Goal: Task Accomplishment & Management: Manage account settings

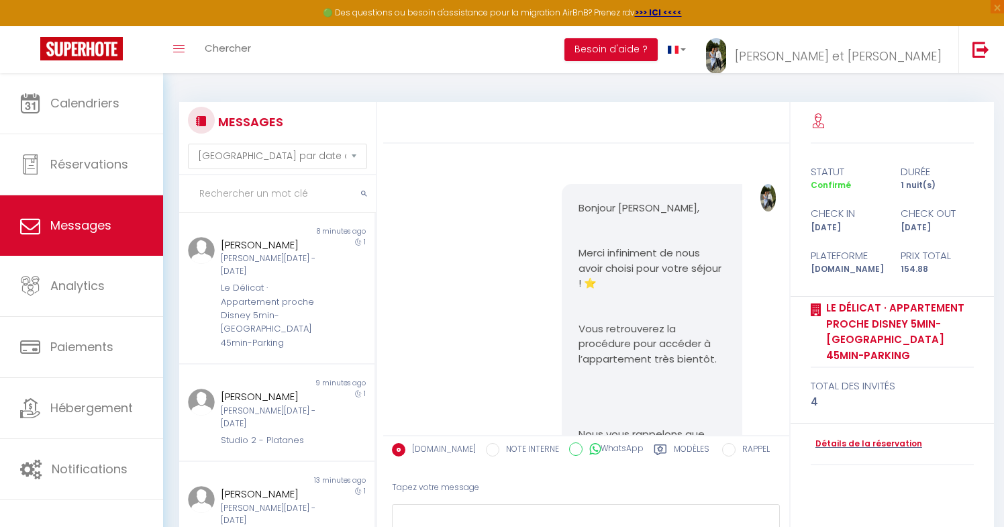
select select "message"
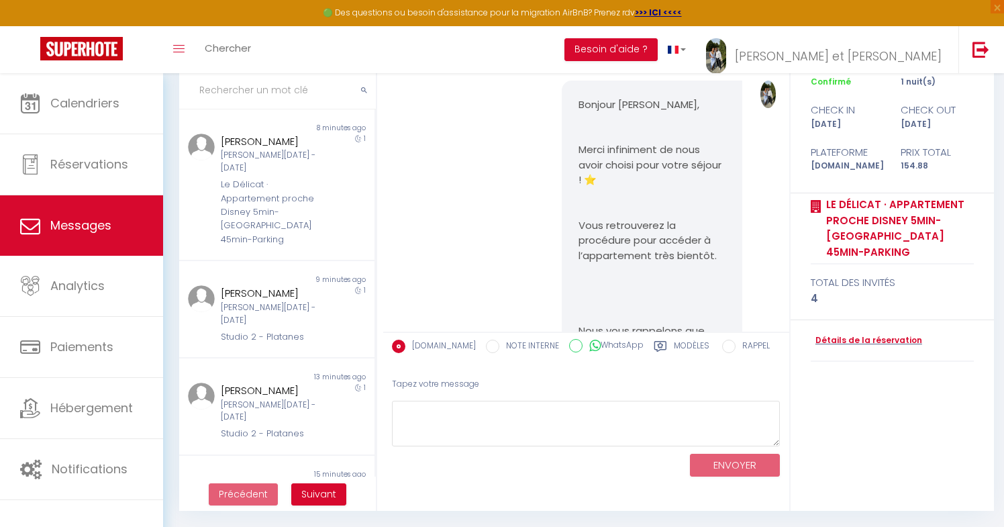
scroll to position [4989, 0]
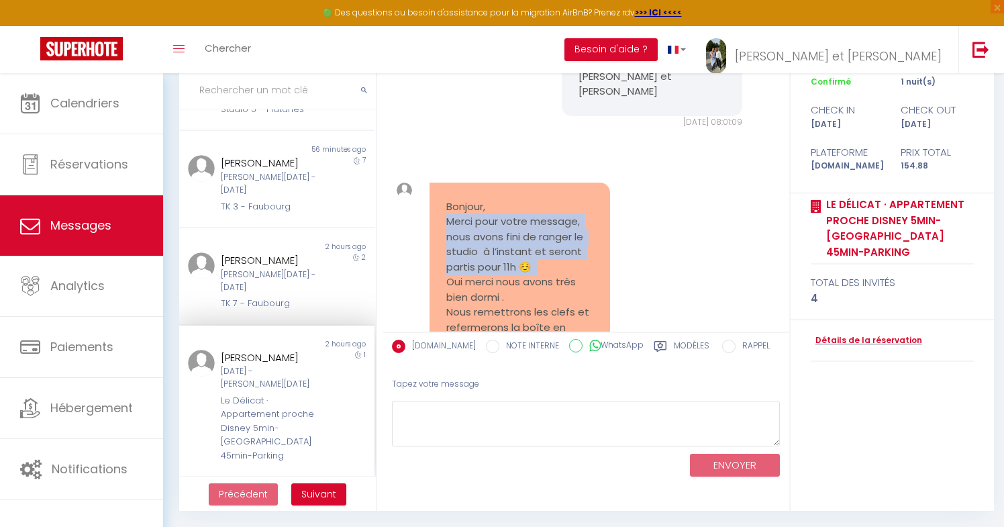
click at [528, 217] on pre "Bonjour, Merci pour votre message, nous avons fini de ranger le studio à l’inst…" at bounding box center [519, 297] width 147 height 197
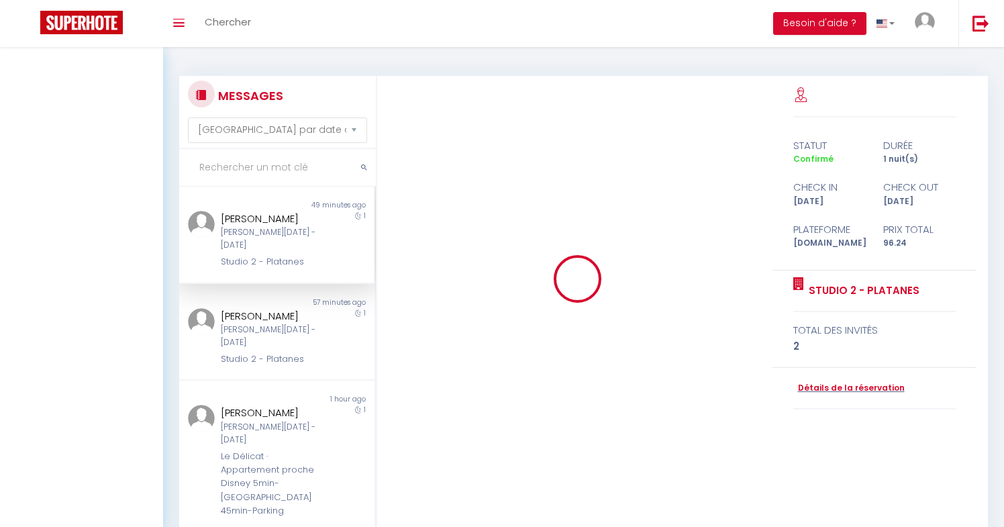
select select "message"
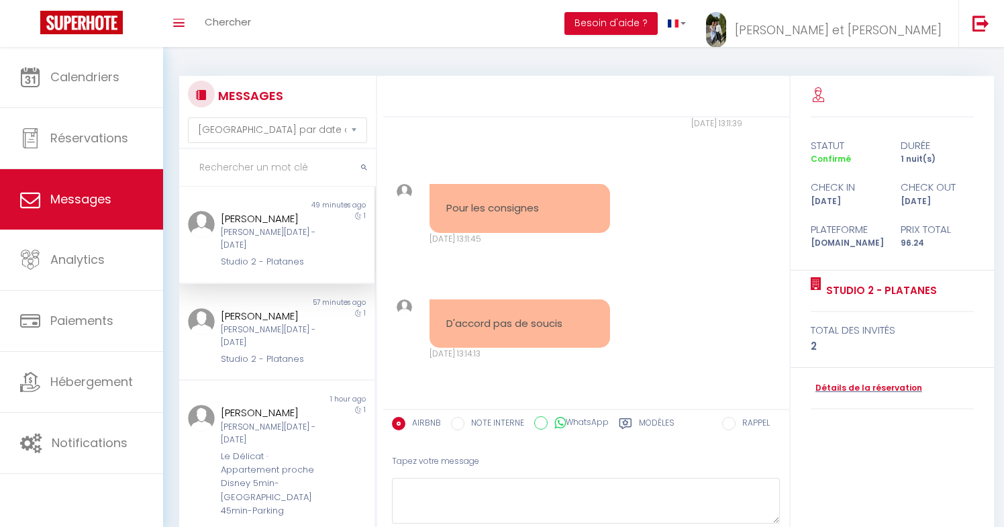
scroll to position [2259, 0]
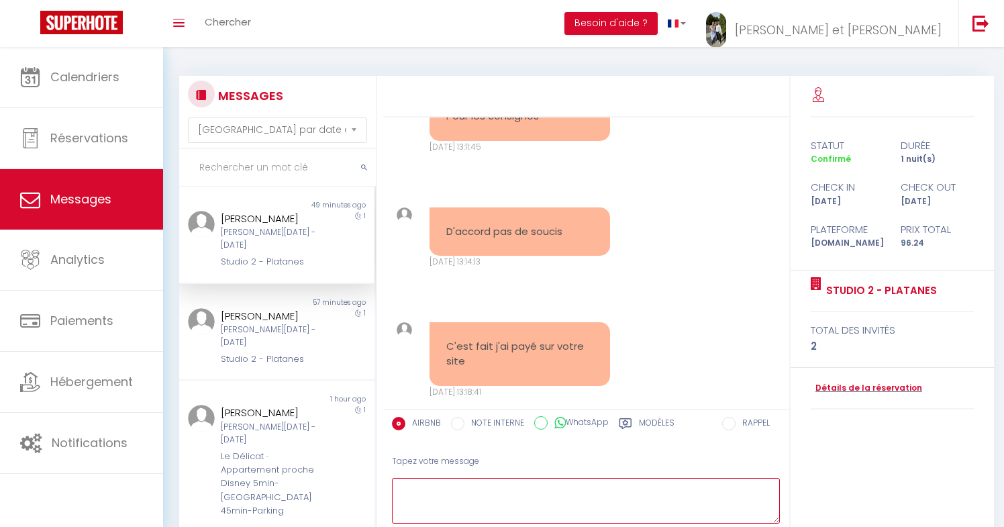
click at [506, 487] on textarea at bounding box center [586, 501] width 389 height 46
click at [638, 491] on textarea "Top merci ! Nous informons notre personnel est prevenu" at bounding box center [586, 501] width 389 height 46
click at [668, 485] on textarea "Top merci ! Nous informons notre personnel est prévenu" at bounding box center [586, 501] width 389 height 46
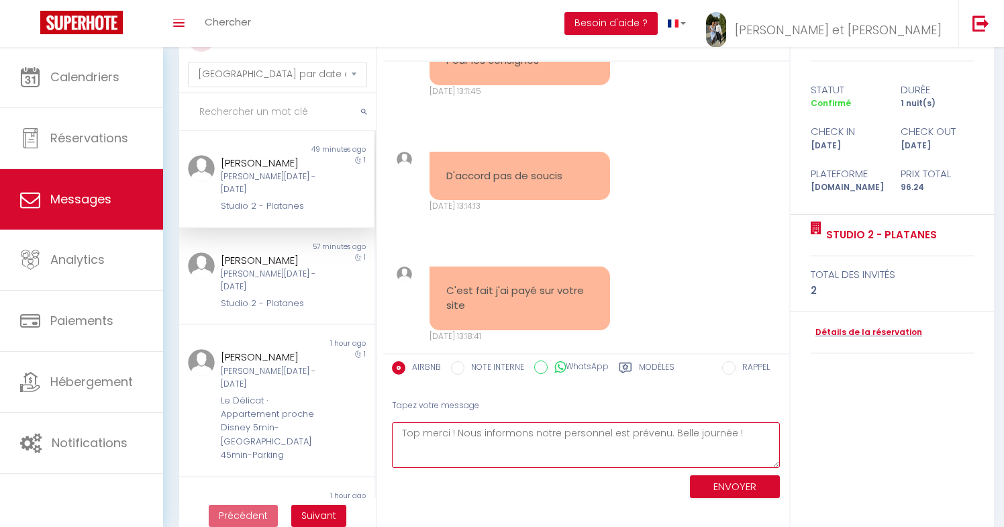
scroll to position [77, 0]
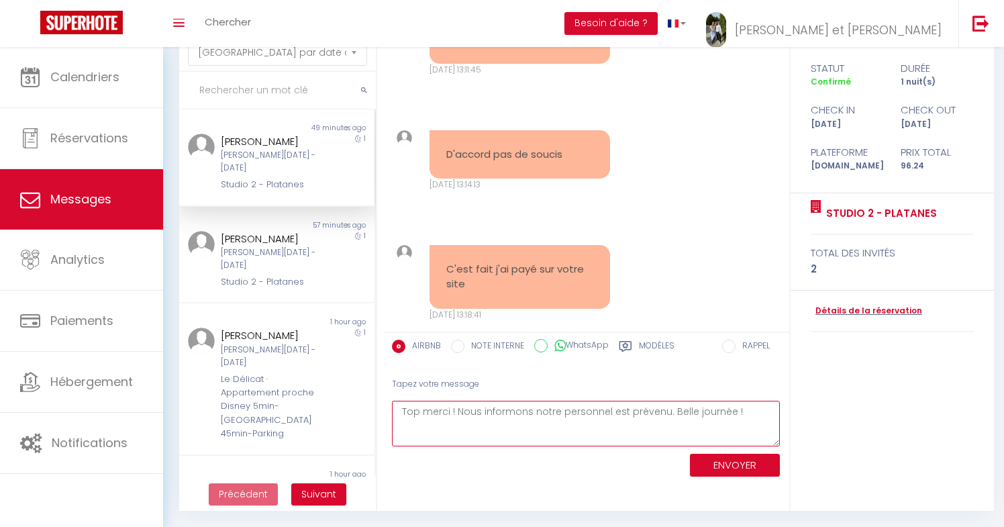
type textarea "Top merci ! Nous informons notre personnel est prévenu. Belle journée !"
click at [727, 469] on button "ENVOYER" at bounding box center [735, 465] width 90 height 23
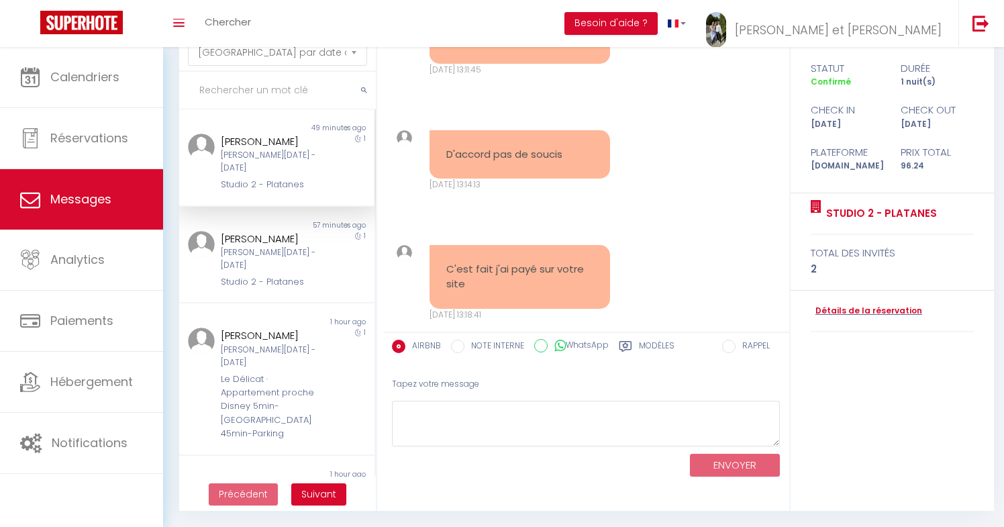
scroll to position [2404, 0]
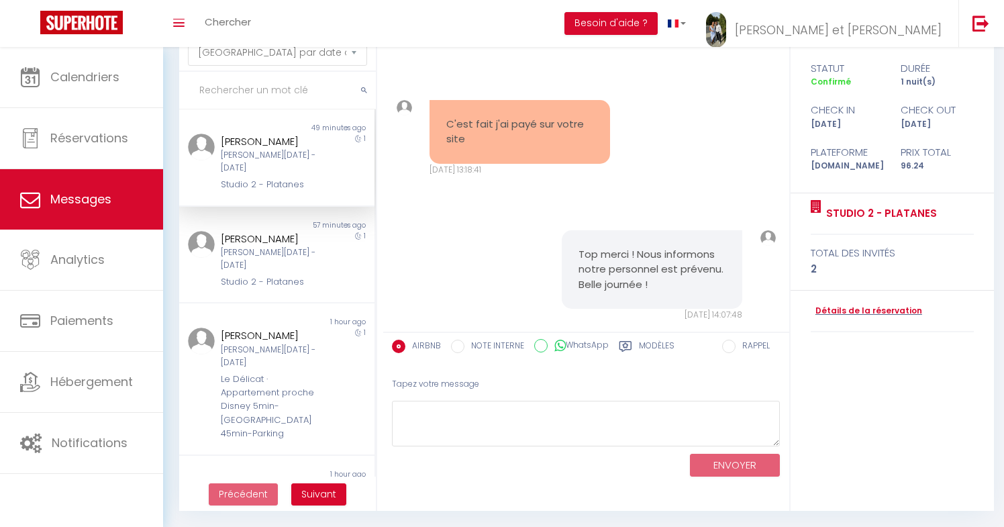
click at [651, 247] on pre "Top merci ! Nous informons notre personnel est prévenu. Belle journée !" at bounding box center [651, 270] width 147 height 46
click at [490, 238] on div "Top merci ! Nous informons notre personnel est prévenu. Belle journée ! [DATE] …" at bounding box center [586, 275] width 397 height 145
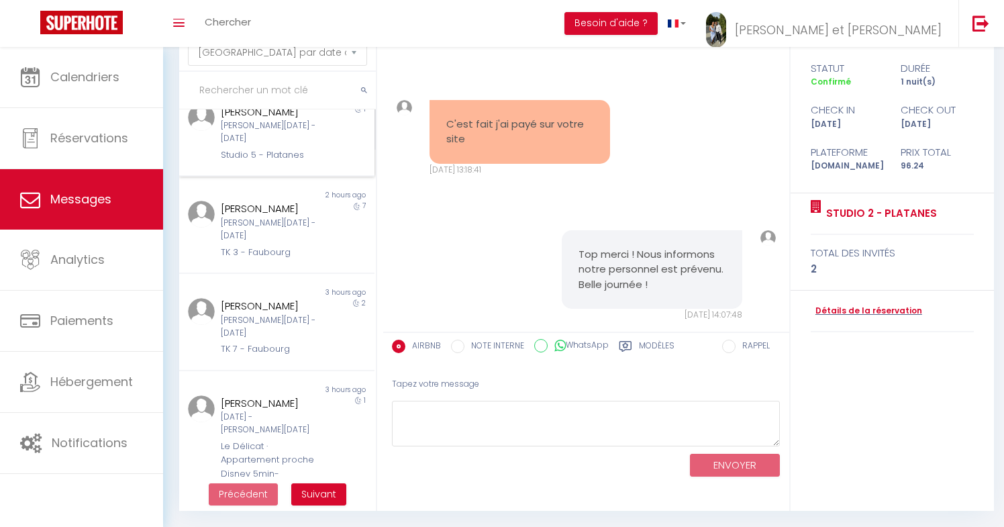
scroll to position [399, 0]
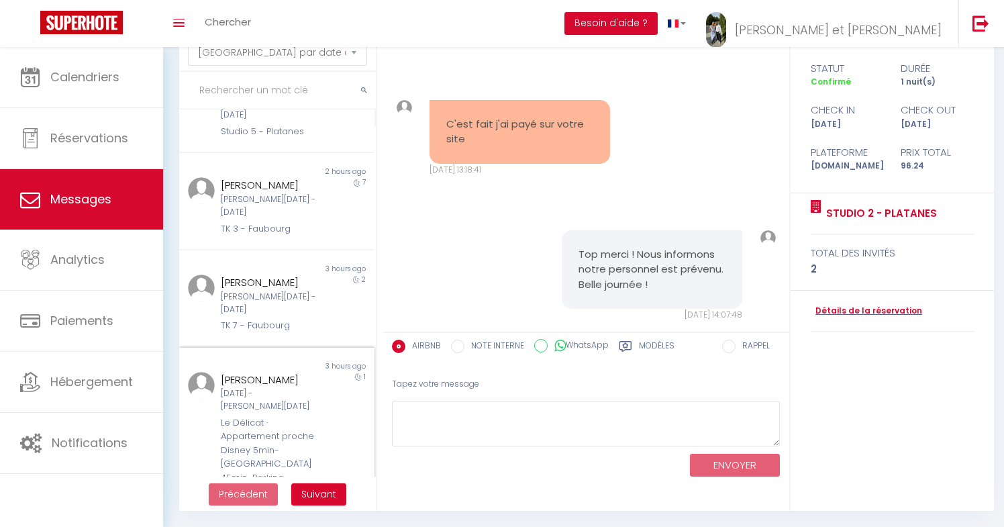
click at [267, 387] on div "[DATE] - [PERSON_NAME][DATE]" at bounding box center [269, 400] width 96 height 26
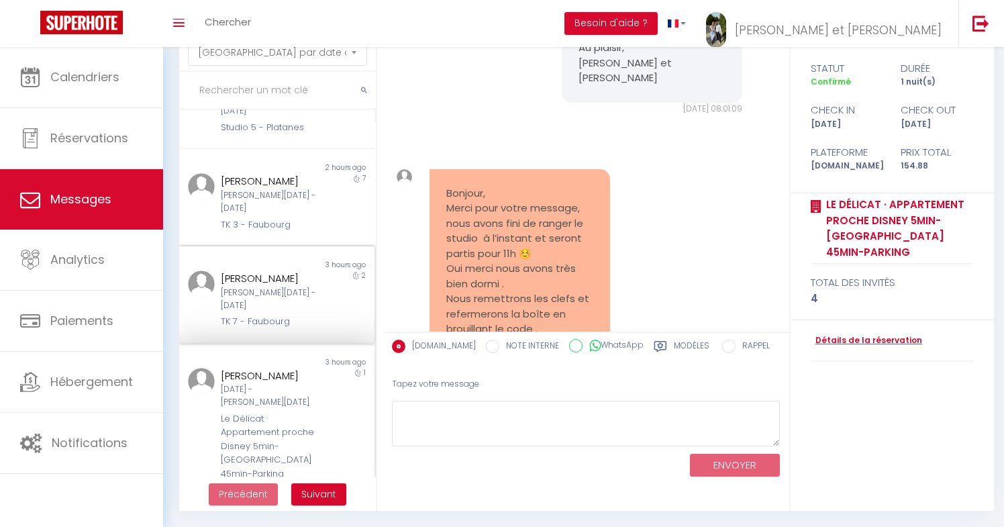
scroll to position [415, 0]
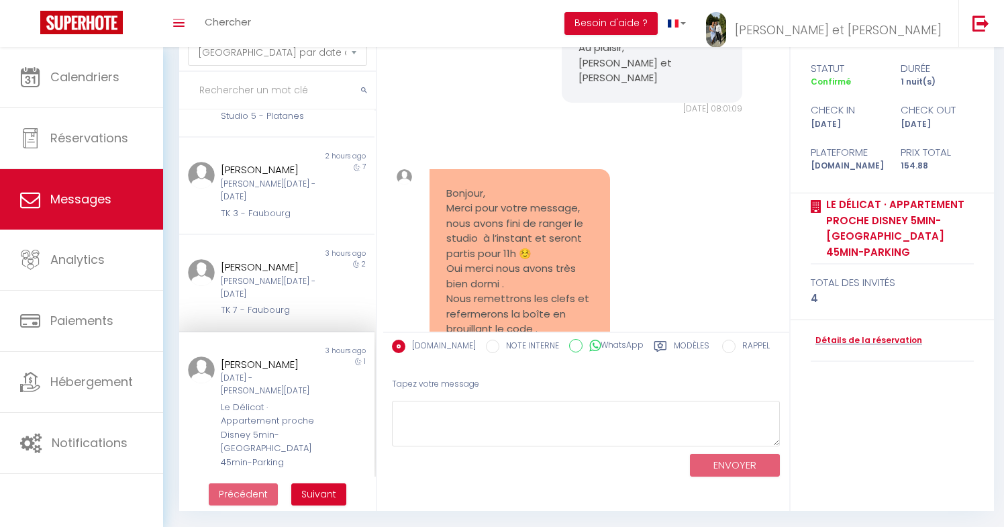
click at [460, 186] on pre "Bonjour, Merci pour votre message, nous avons fini de ranger le studio à l’inst…" at bounding box center [519, 284] width 147 height 197
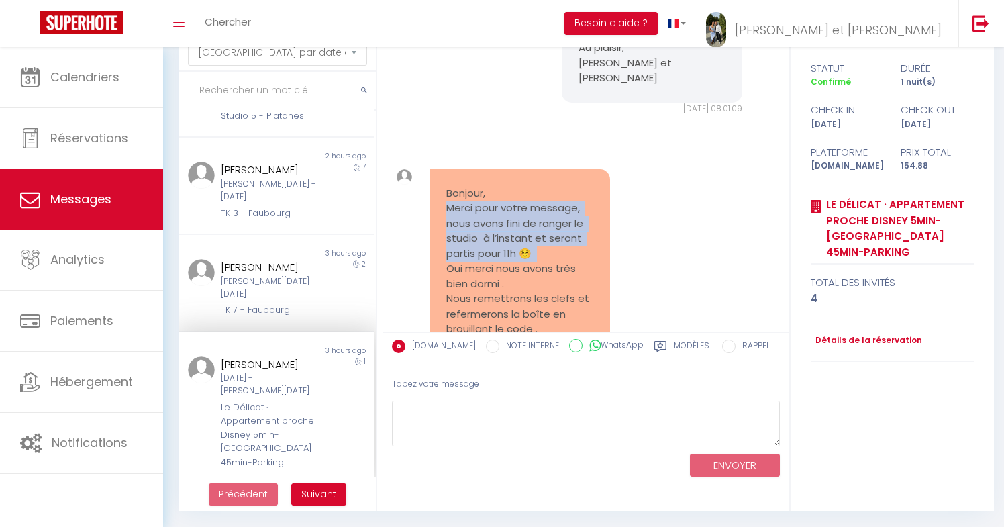
click at [457, 186] on pre "Bonjour, Merci pour votre message, nous avons fini de ranger le studio à l’inst…" at bounding box center [519, 284] width 147 height 197
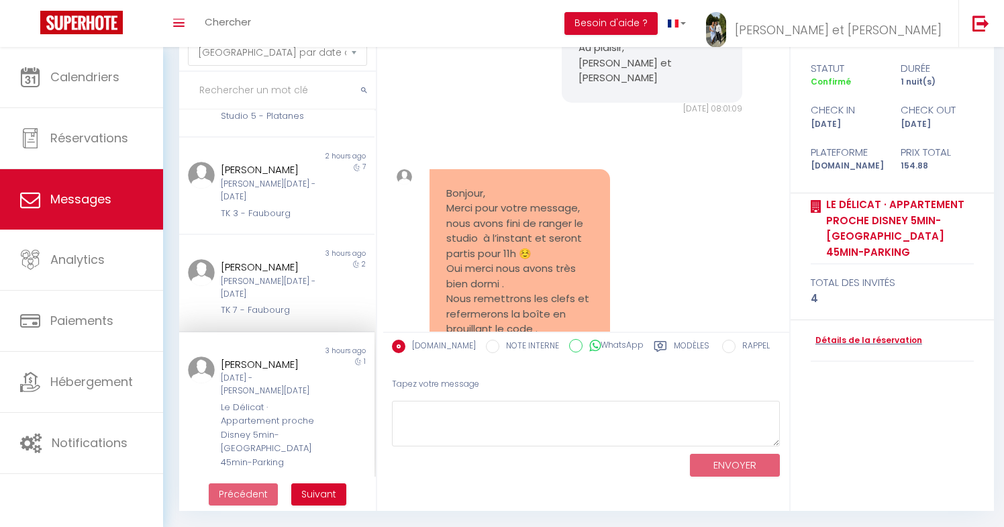
click at [457, 186] on pre "Bonjour, Merci pour votre message, nous avons fini de ranger le studio à l’inst…" at bounding box center [519, 284] width 147 height 197
click at [460, 186] on pre "Bonjour, Merci pour votre message, nous avons fini de ranger le studio à l’inst…" at bounding box center [519, 284] width 147 height 197
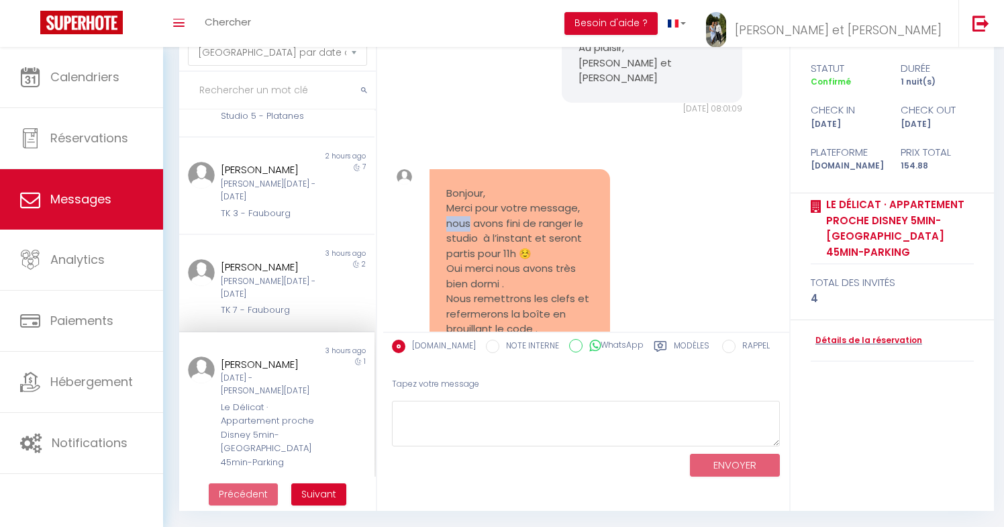
click at [460, 186] on pre "Bonjour, Merci pour votre message, nous avons fini de ranger le studio à l’inst…" at bounding box center [519, 284] width 147 height 197
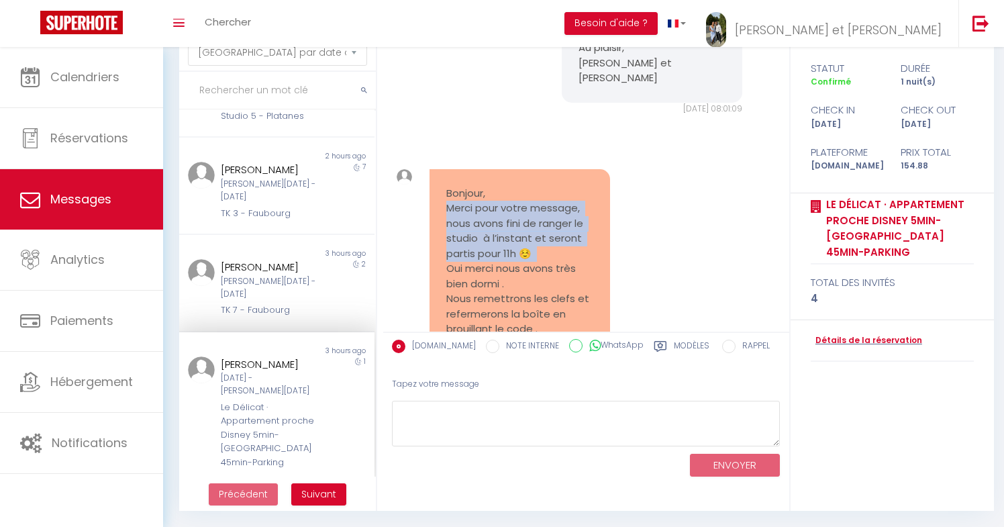
click at [463, 186] on pre "Bonjour, Merci pour votre message, nous avons fini de ranger le studio à l’inst…" at bounding box center [519, 284] width 147 height 197
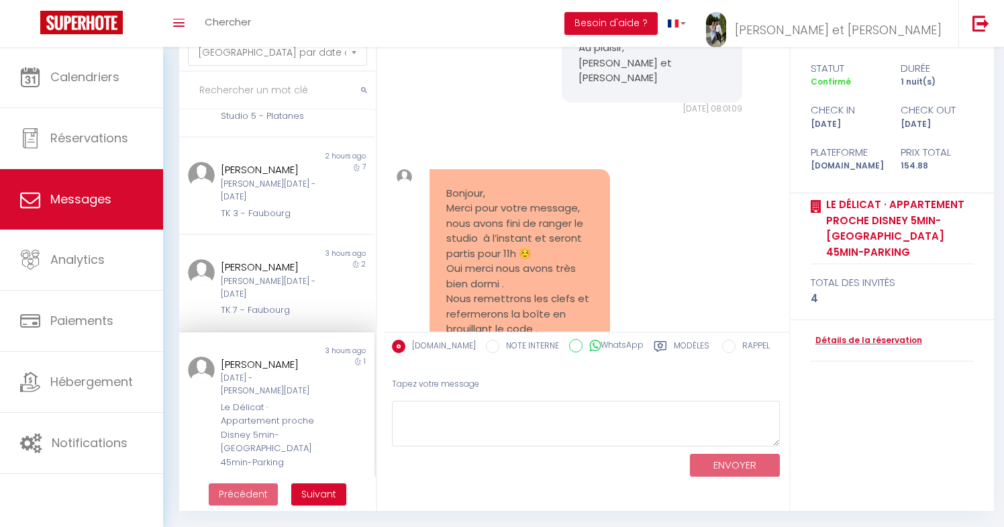
click at [463, 186] on pre "Bonjour, Merci pour votre message, nous avons fini de ranger le studio à l’inst…" at bounding box center [519, 284] width 147 height 197
click at [466, 211] on pre "Bonjour, Merci pour votre message, nous avons fini de ranger le studio à l’inst…" at bounding box center [519, 284] width 147 height 197
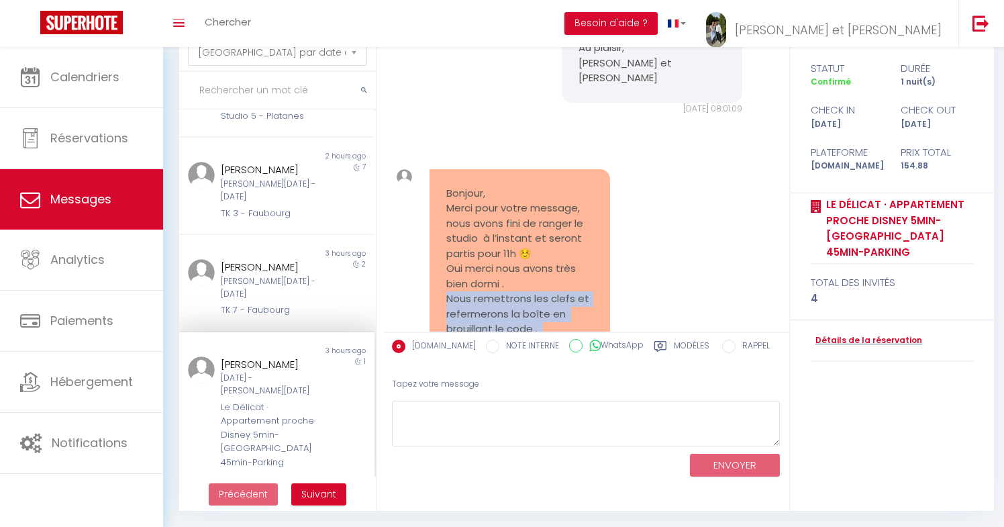
click at [468, 254] on pre "Bonjour, Merci pour votre message, nous avons fini de ranger le studio à l’inst…" at bounding box center [519, 284] width 147 height 197
click at [461, 230] on pre "Bonjour, Merci pour votre message, nous avons fini de ranger le studio à l’inst…" at bounding box center [519, 284] width 147 height 197
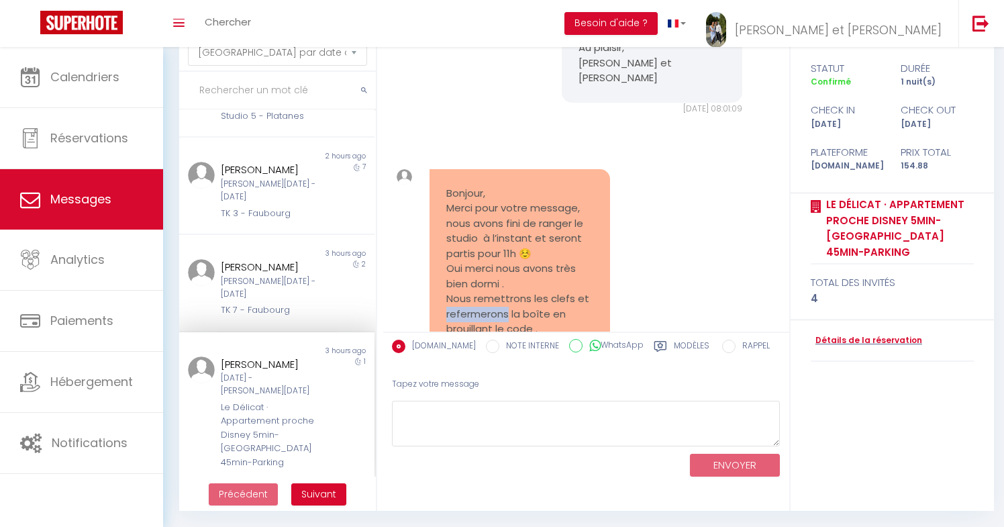
click at [461, 230] on pre "Bonjour, Merci pour votre message, nous avons fini de ranger le studio à l’inst…" at bounding box center [519, 284] width 147 height 197
click at [434, 238] on div "Bonjour, Merci pour votre message, nous avons fini de ranger le studio à l’inst…" at bounding box center [519, 284] width 181 height 230
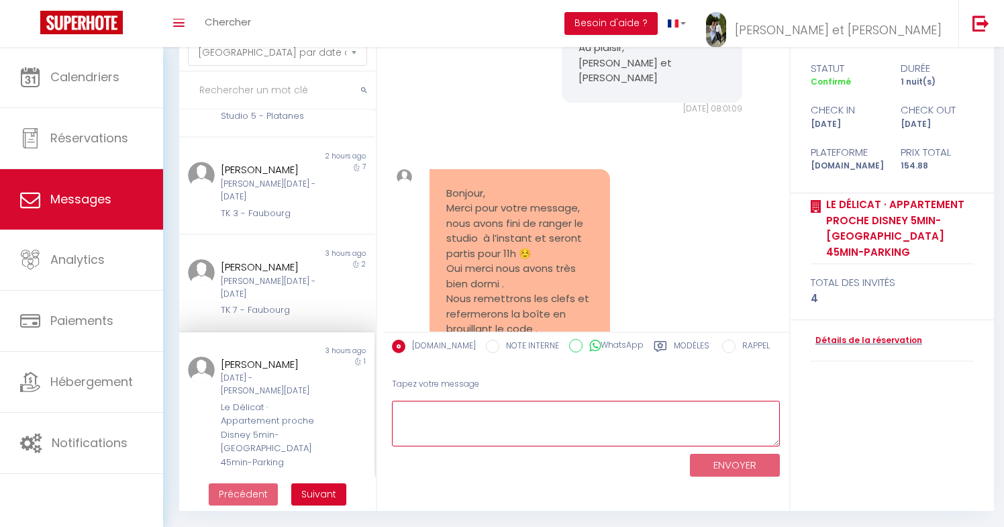
click at [450, 415] on textarea at bounding box center [586, 424] width 389 height 46
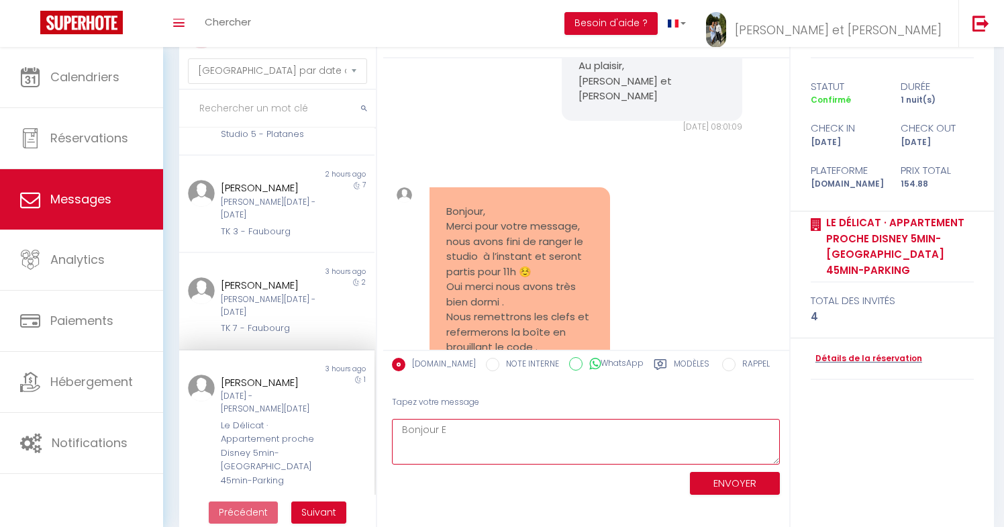
scroll to position [66, 0]
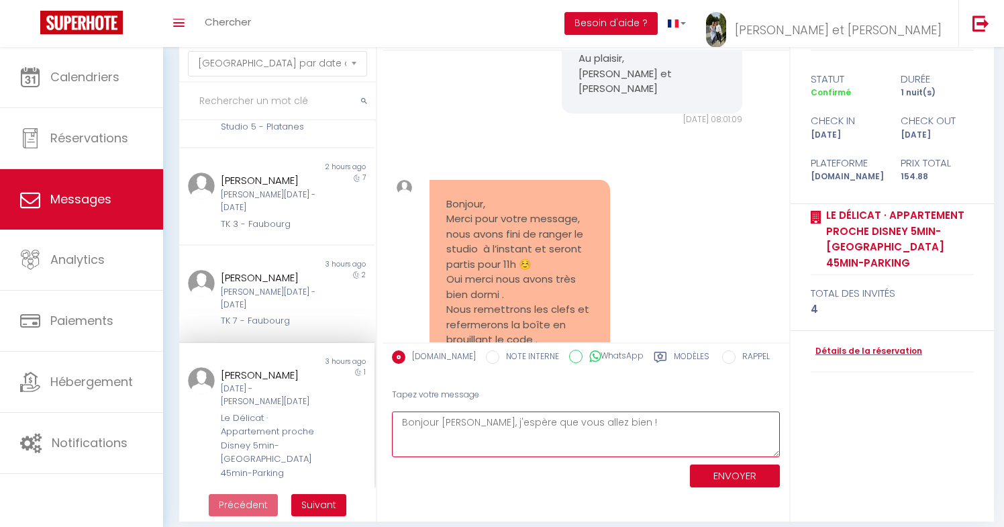
click at [651, 420] on textarea "Bonjour [PERSON_NAME], j'espère que vous allez bien !" at bounding box center [586, 434] width 389 height 46
type textarea "Bonjour [PERSON_NAME], j'espère que vous allez bien ! Parfait si vous avez pass…"
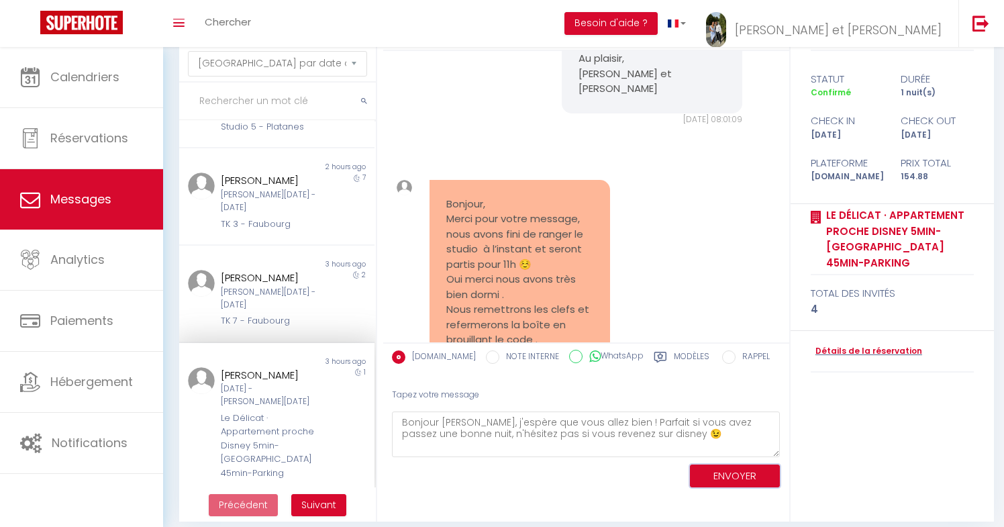
click at [719, 480] on button "ENVOYER" at bounding box center [735, 475] width 90 height 23
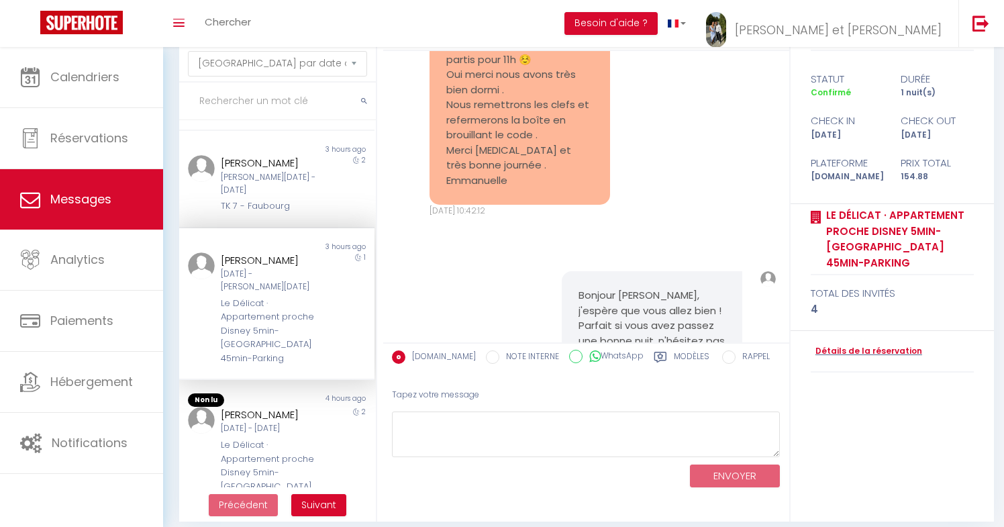
scroll to position [584, 0]
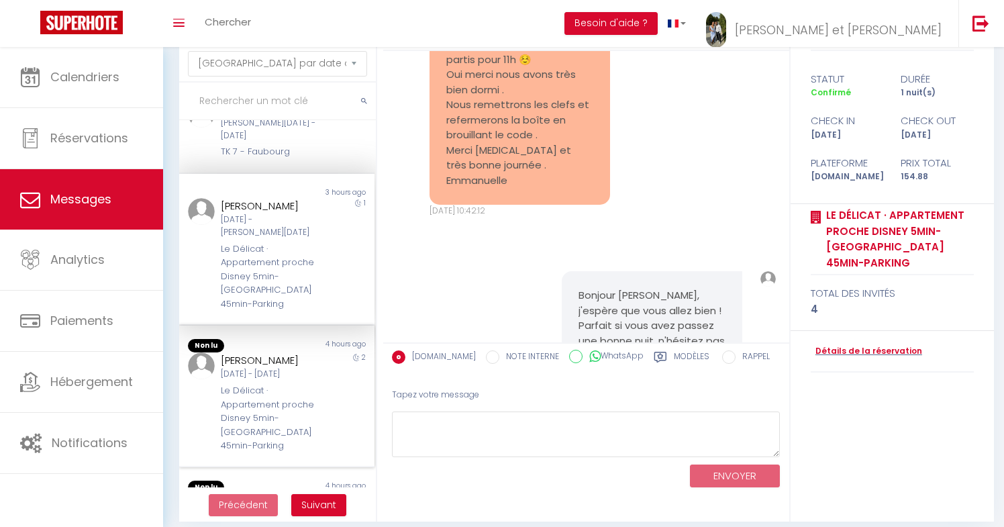
click at [286, 368] on div "[DATE] - [DATE]" at bounding box center [269, 374] width 96 height 13
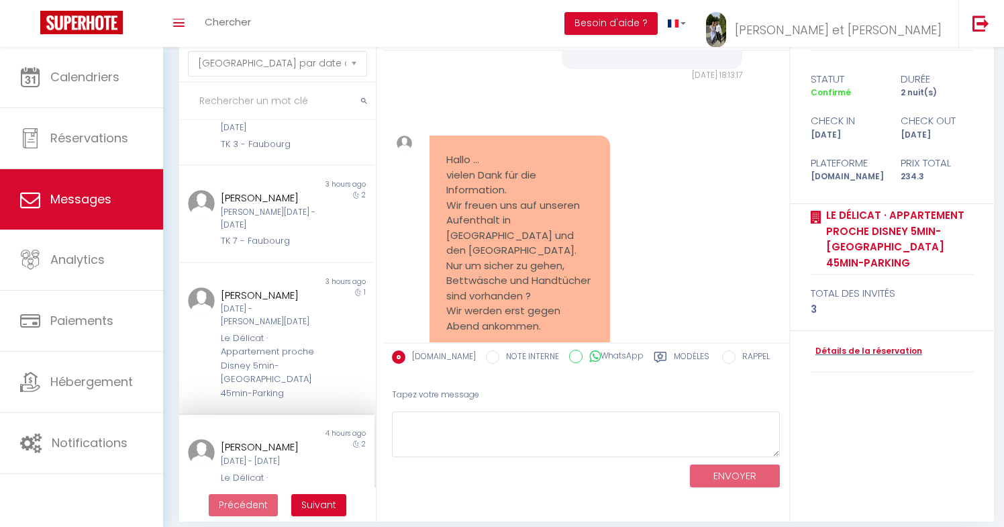
scroll to position [740, 0]
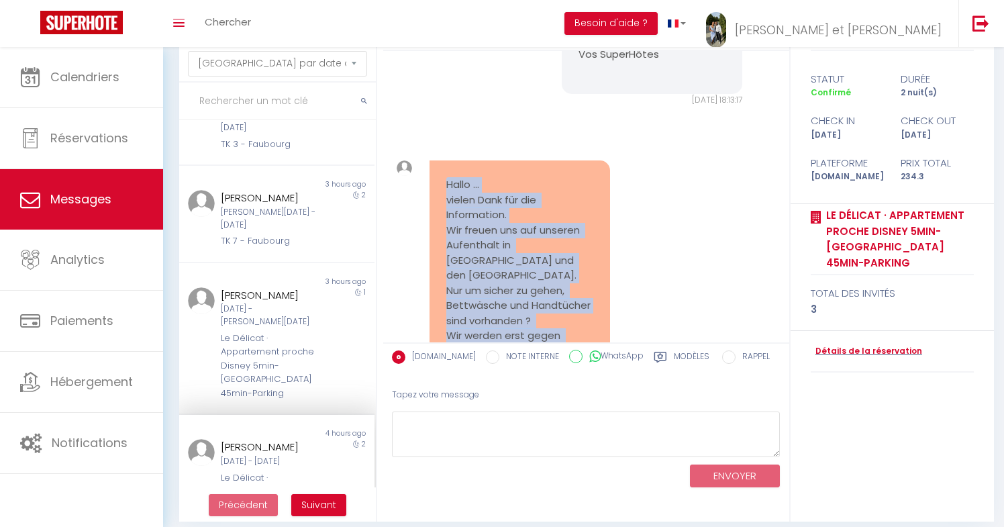
drag, startPoint x: 449, startPoint y: 156, endPoint x: 550, endPoint y: 331, distance: 201.4
click at [550, 331] on pre "Hallo … vielen Dank für die Information. Wir freuen uns auf unseren Aufenthalt …" at bounding box center [519, 290] width 147 height 227
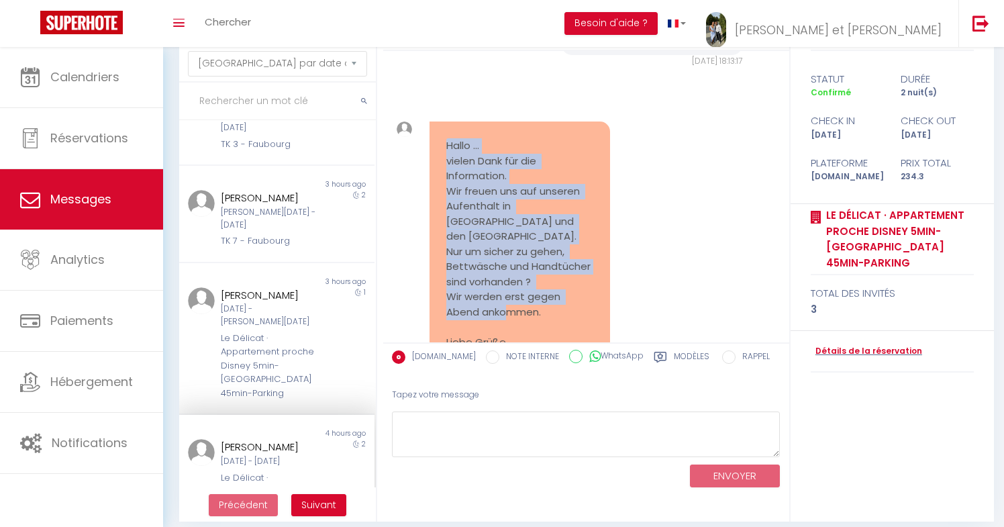
scroll to position [825, 0]
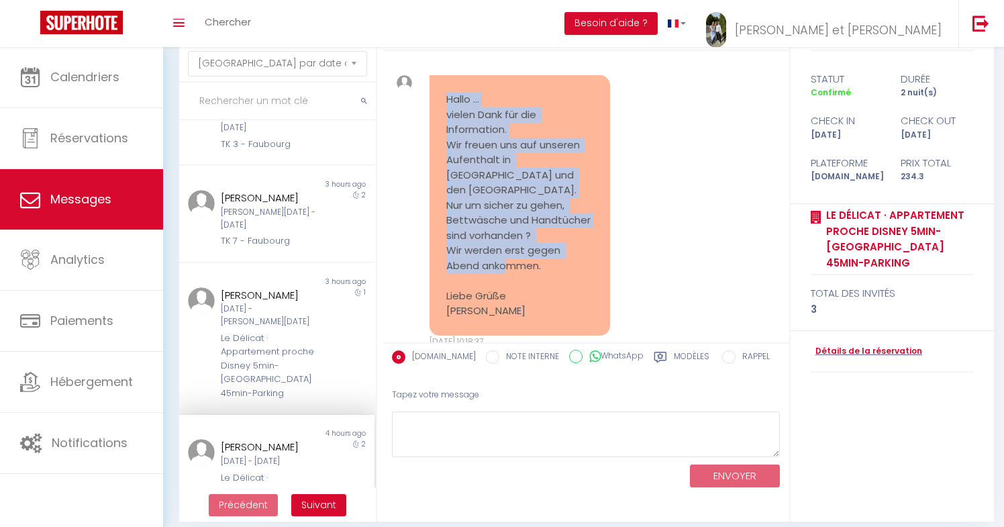
copy pre "Hallo … vielen Dank für die Information. Wir freuen uns auf unseren Aufenthalt …"
click at [532, 306] on div "Hallo … vielen Dank für die Information. Wir freuen uns auf unseren Aufenthalt …" at bounding box center [586, 211] width 397 height 326
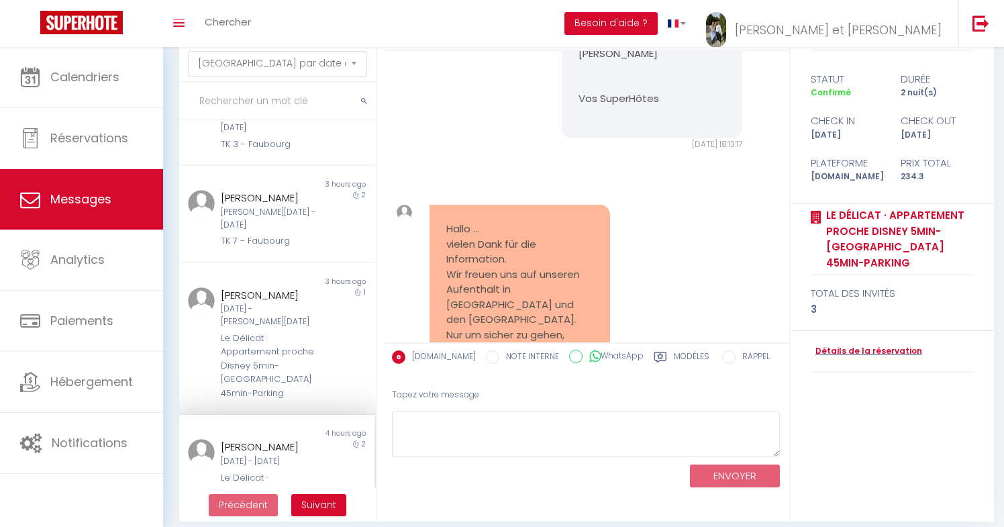
scroll to position [826, 0]
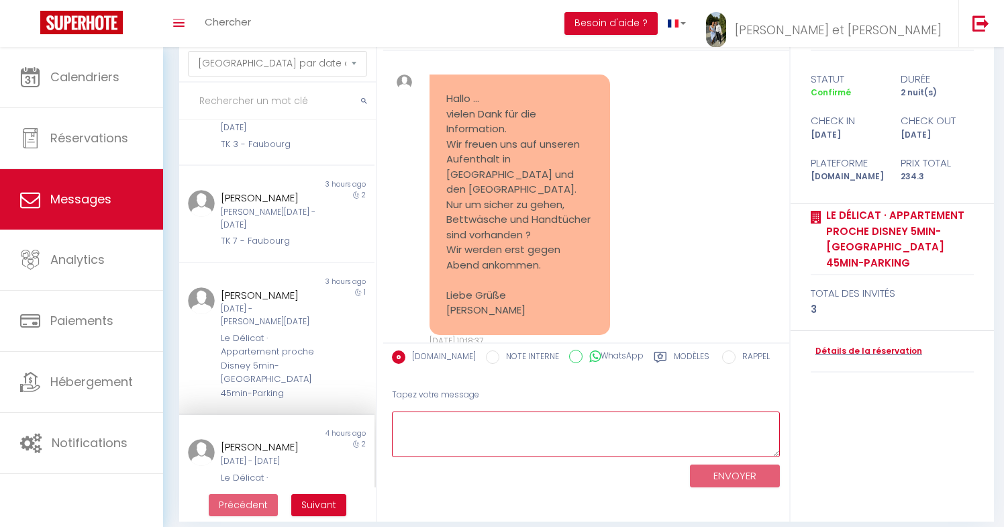
click at [485, 427] on textarea at bounding box center [586, 434] width 389 height 46
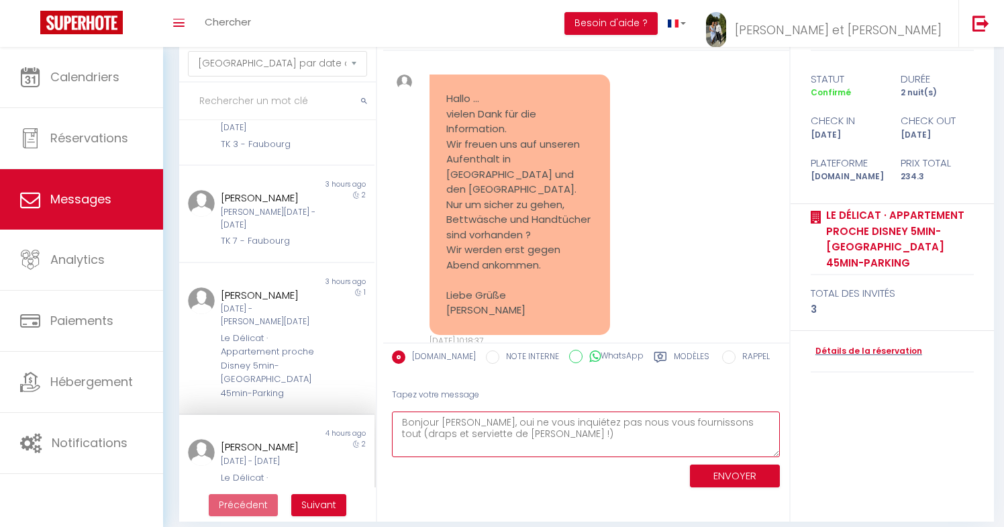
type textarea "Bonjour [PERSON_NAME], oui ne vous inquiétez pas nous vous fournissons tout (dr…"
click at [723, 475] on button "ENVOYER" at bounding box center [735, 475] width 90 height 23
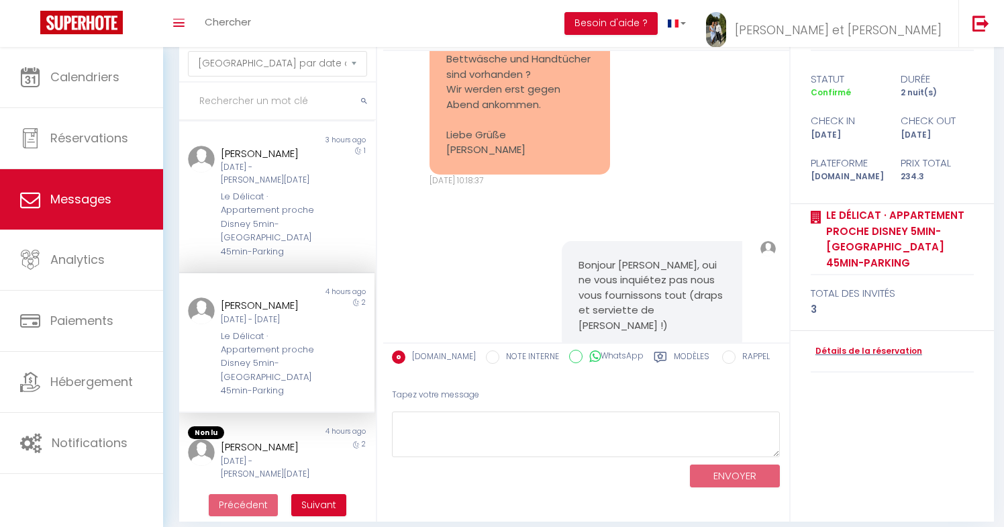
scroll to position [668, 0]
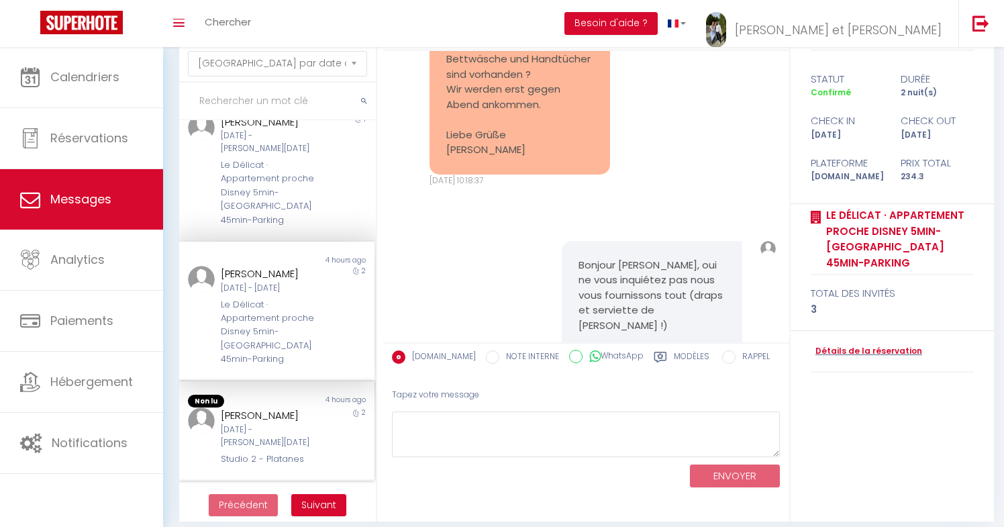
click at [263, 452] on div "Studio 2 - Platanes" at bounding box center [269, 458] width 96 height 13
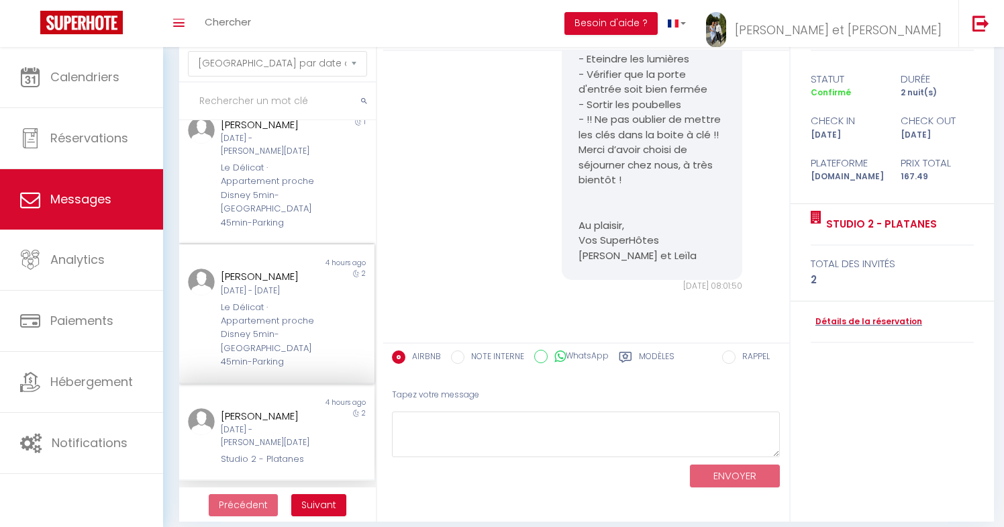
scroll to position [77, 0]
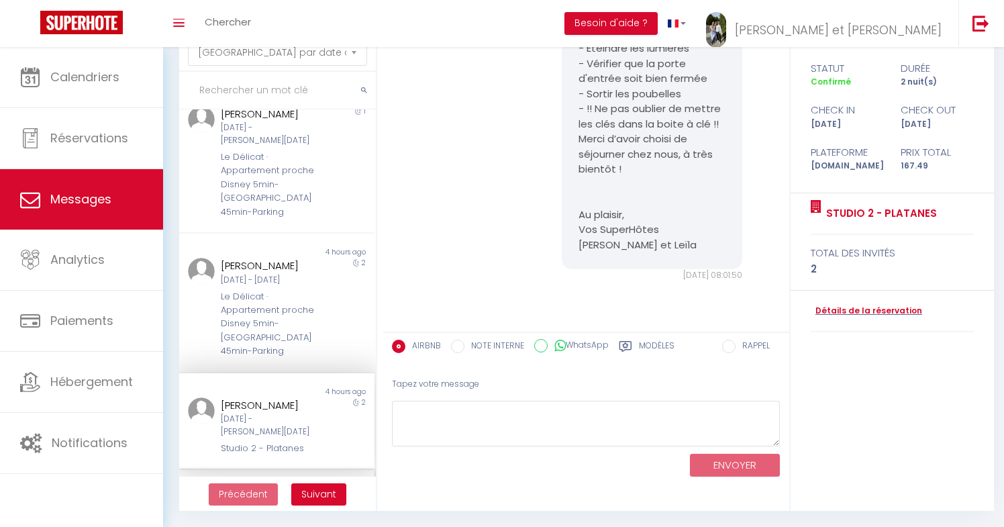
click at [264, 497] on div "Meilleure Console Ilockou" at bounding box center [269, 513] width 96 height 32
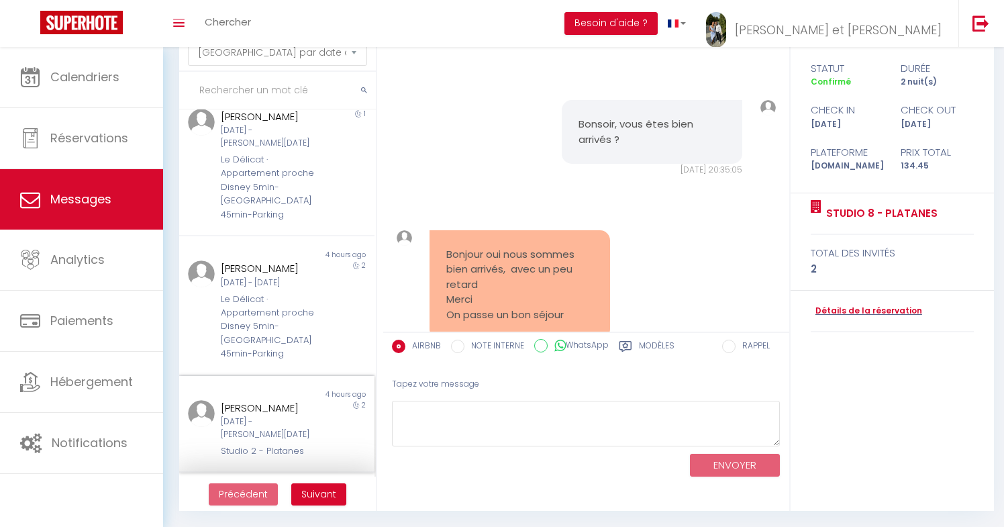
scroll to position [662, 0]
click at [323, 485] on button "Suivant" at bounding box center [318, 494] width 55 height 23
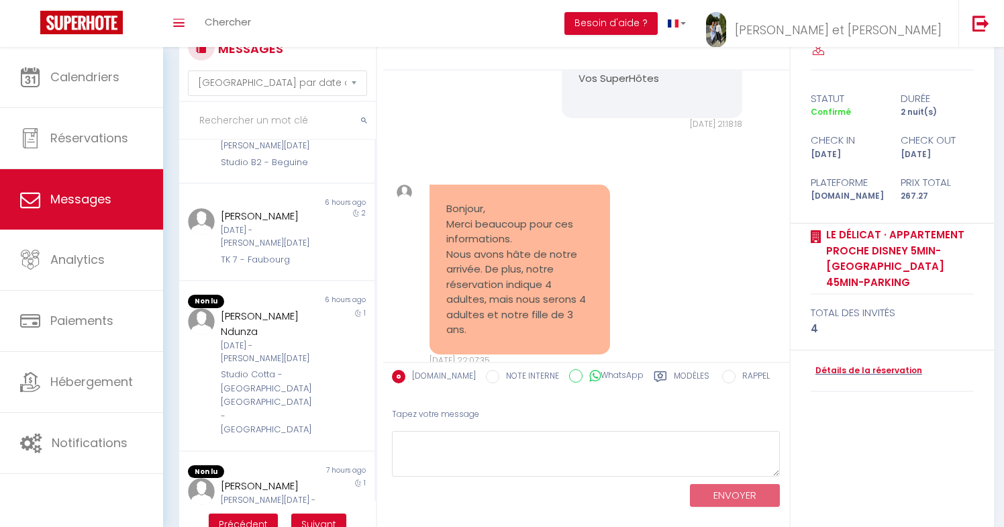
scroll to position [0, 0]
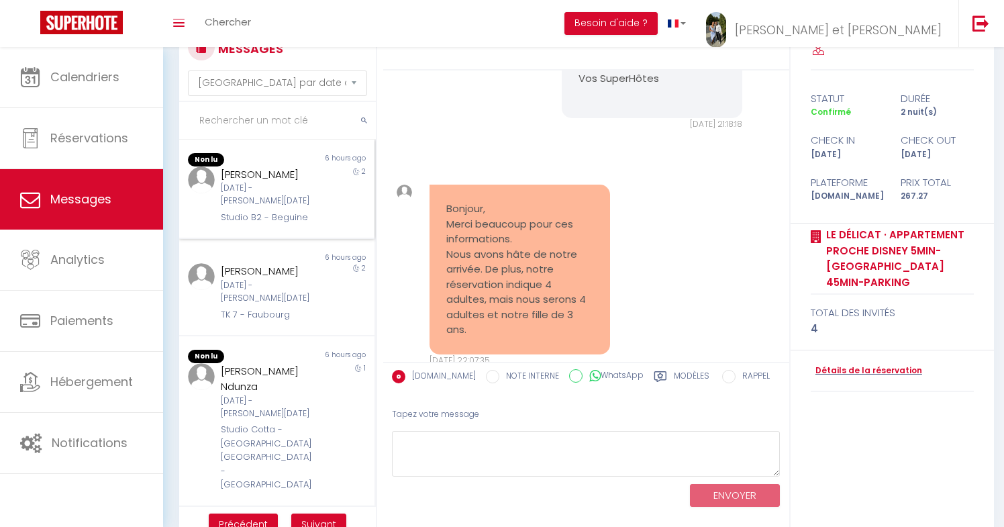
click at [299, 169] on div "[PERSON_NAME]" at bounding box center [269, 174] width 96 height 16
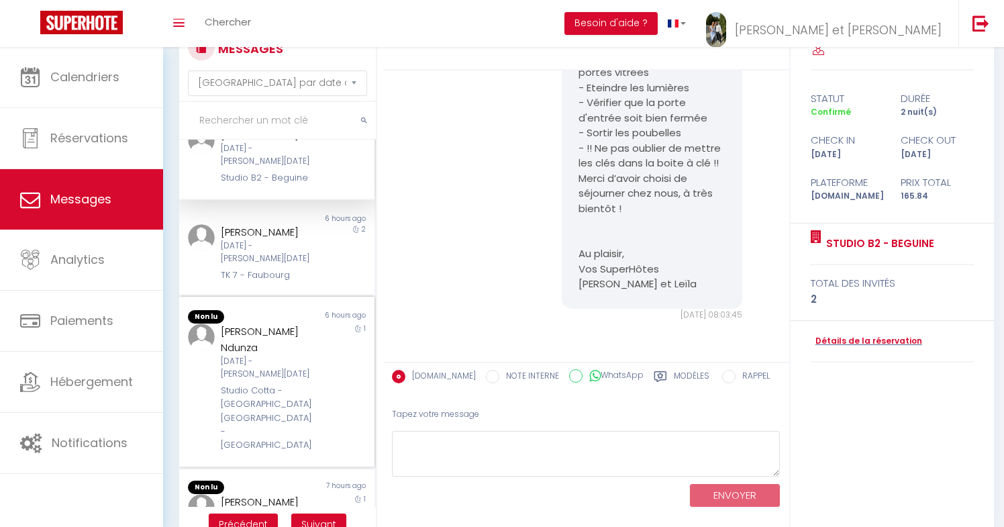
scroll to position [44, 0]
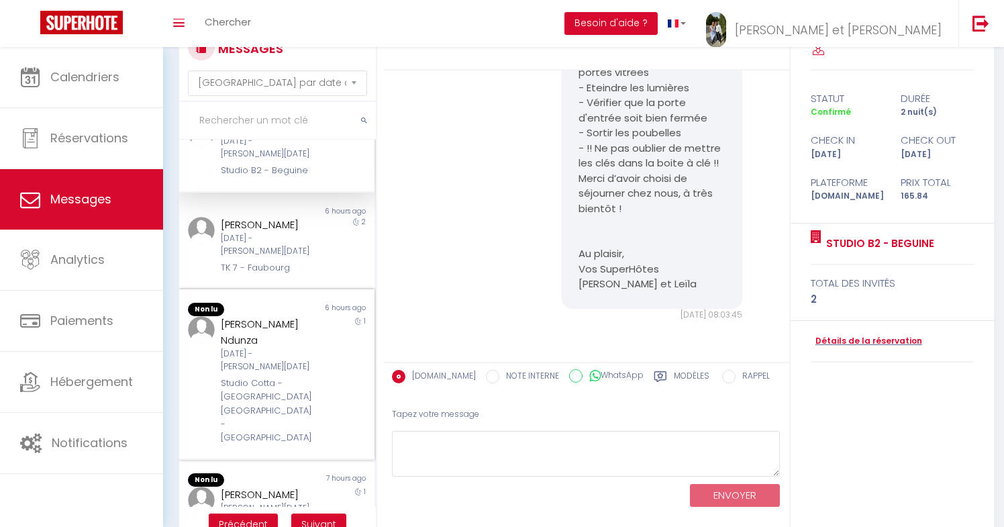
click at [274, 316] on div "[PERSON_NAME] Ndunza" at bounding box center [269, 332] width 96 height 32
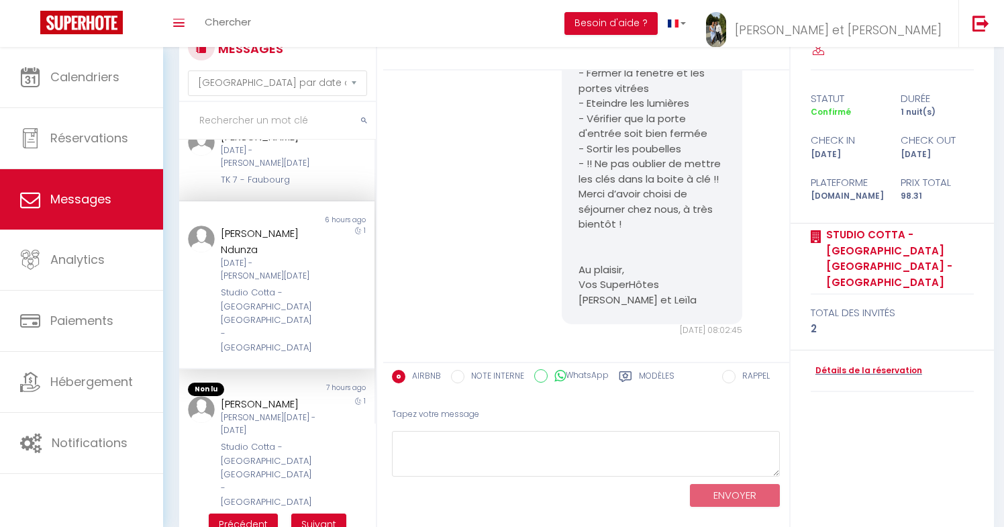
scroll to position [168, 0]
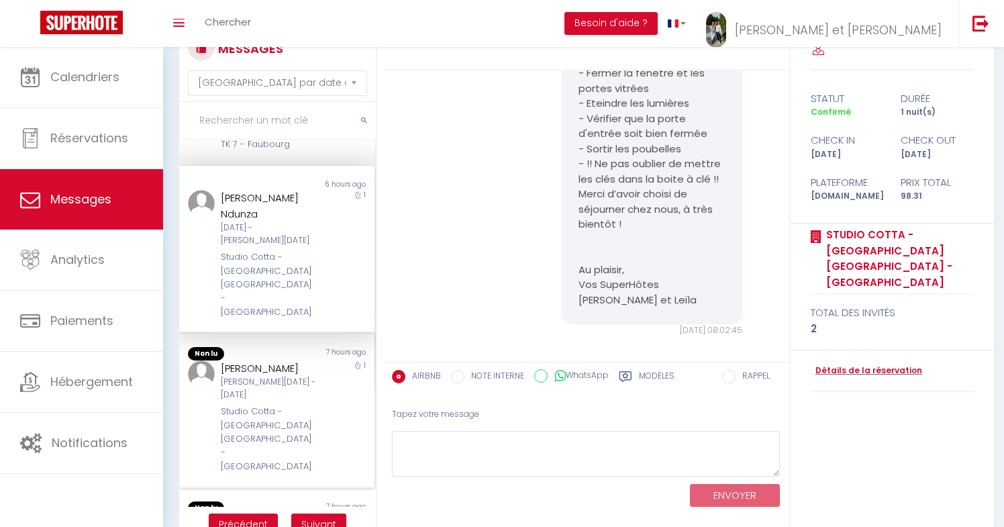
click at [260, 405] on div "Studio Cotta - [GEOGRAPHIC_DATA] [GEOGRAPHIC_DATA] - [GEOGRAPHIC_DATA]" at bounding box center [269, 439] width 96 height 68
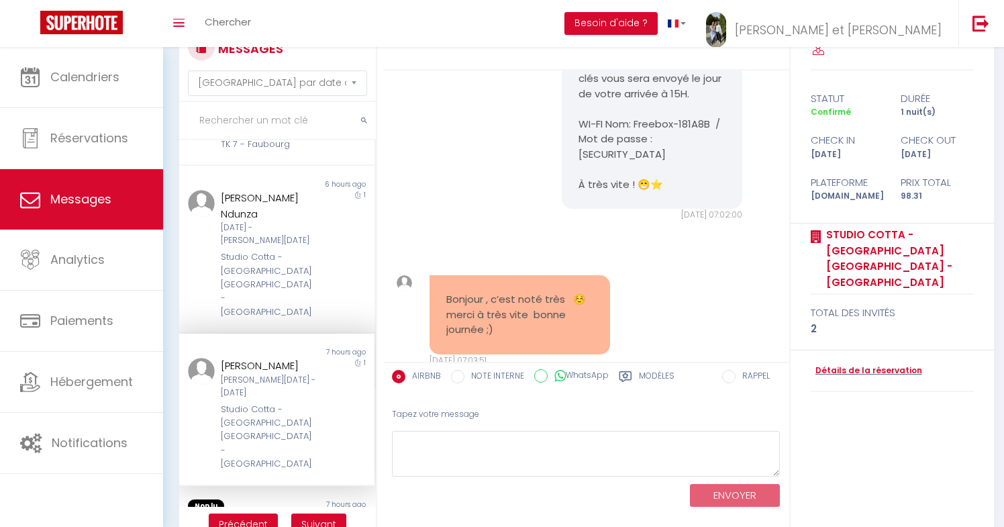
scroll to position [77, 0]
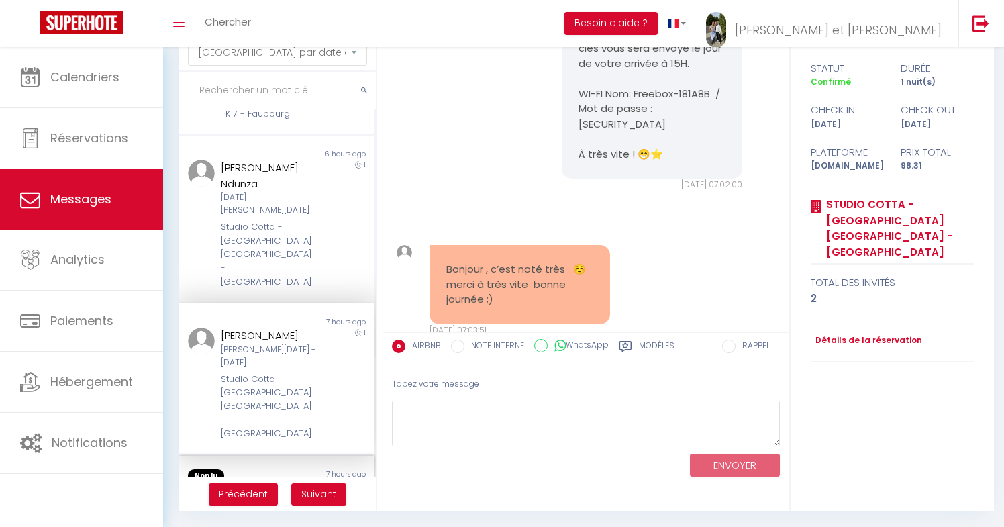
click at [279, 469] on div "7 hours ago" at bounding box center [324, 475] width 97 height 13
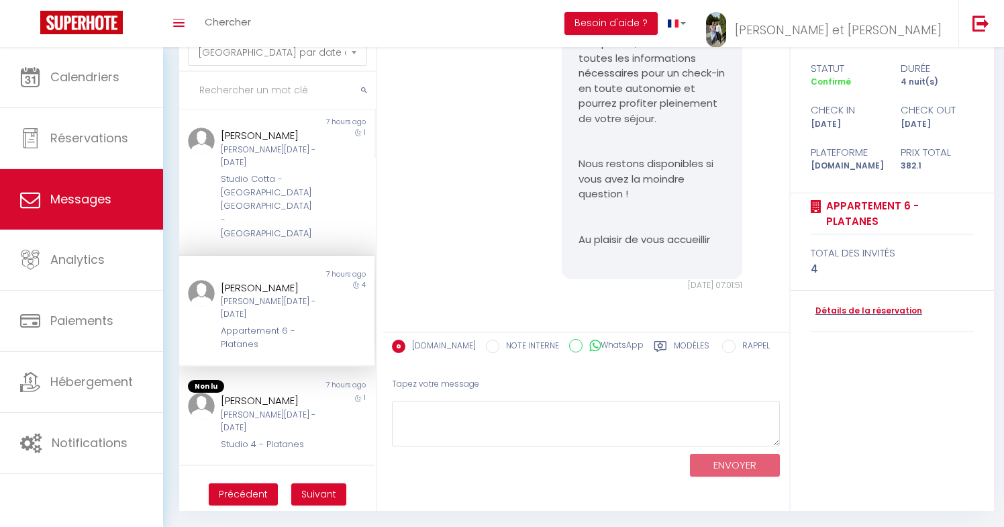
scroll to position [436, 0]
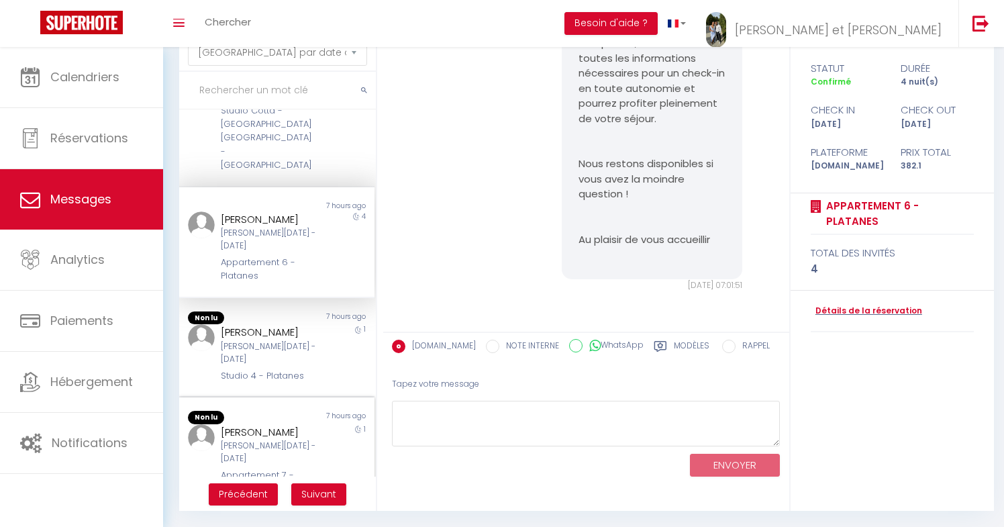
click at [299, 468] on div "Appartement 7 - [GEOGRAPHIC_DATA]" at bounding box center [269, 482] width 96 height 28
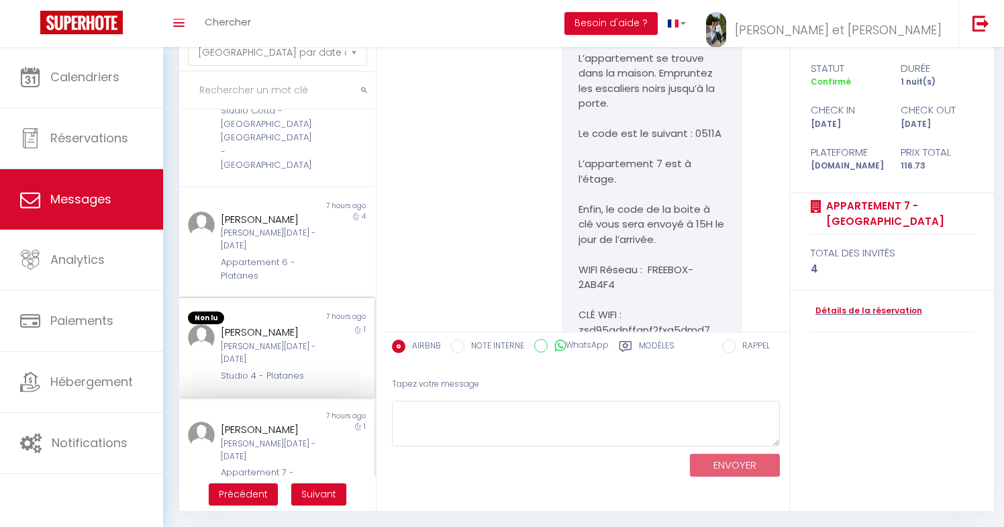
click at [261, 324] on div "[PERSON_NAME] [PERSON_NAME][DATE] - [DATE] Studio 4 - Platanes" at bounding box center [268, 353] width 114 height 58
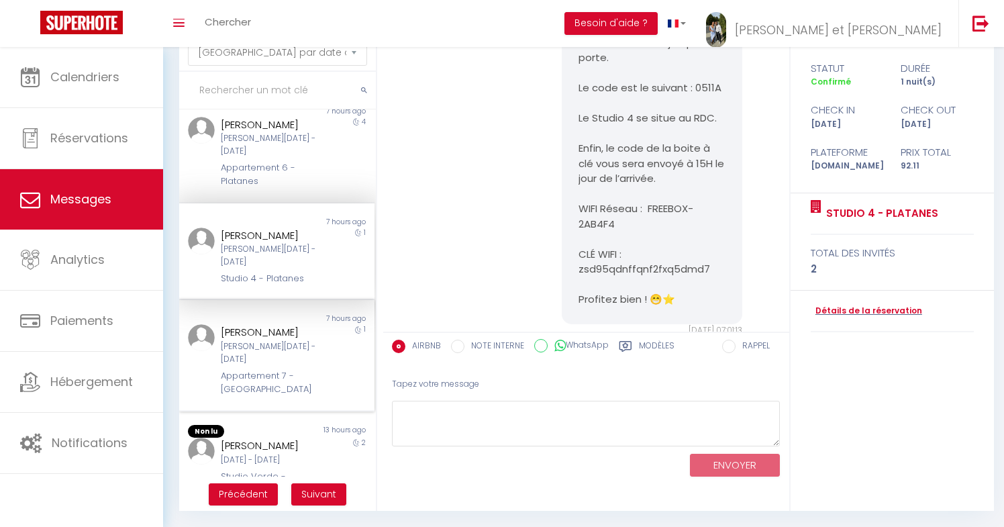
scroll to position [560, 0]
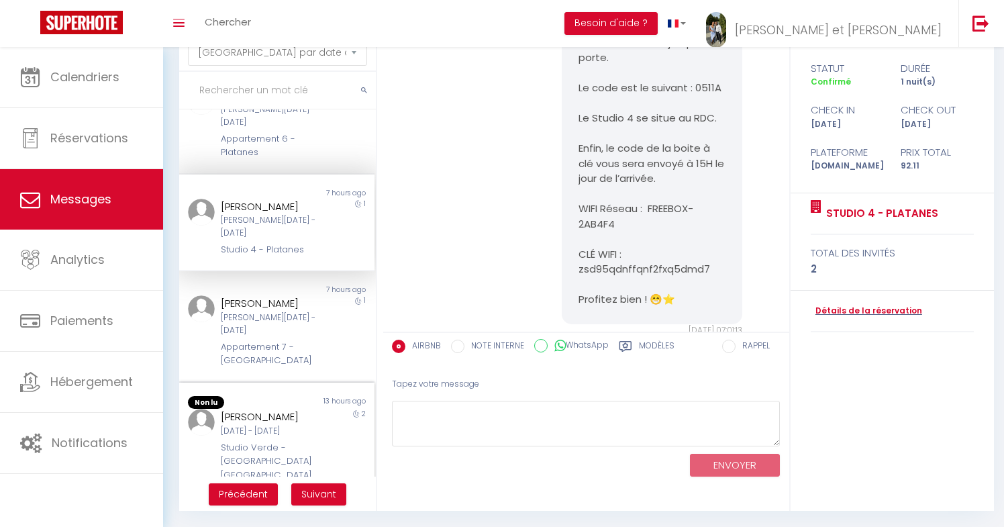
click at [270, 441] on div "Studio Verde - [GEOGRAPHIC_DATA] [GEOGRAPHIC_DATA] - [GEOGRAPHIC_DATA]" at bounding box center [269, 475] width 96 height 68
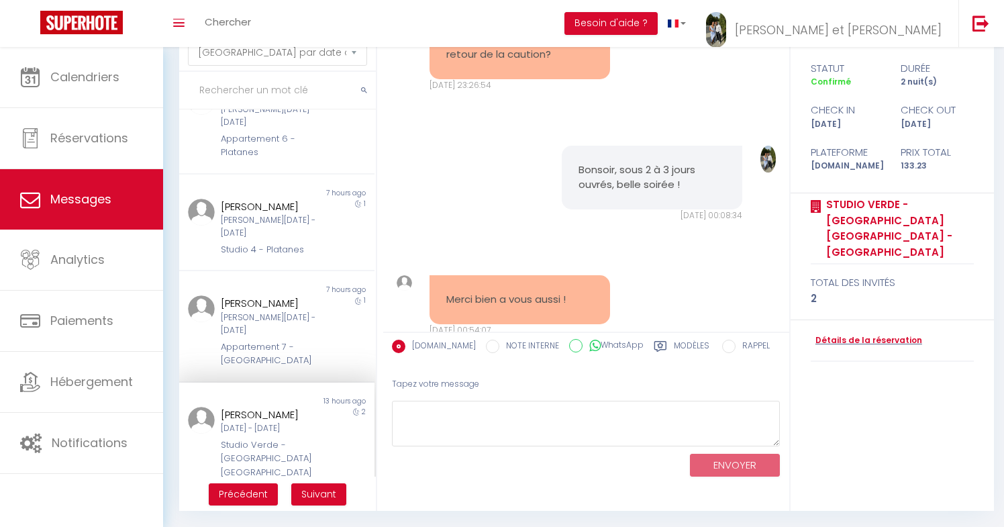
scroll to position [656, 0]
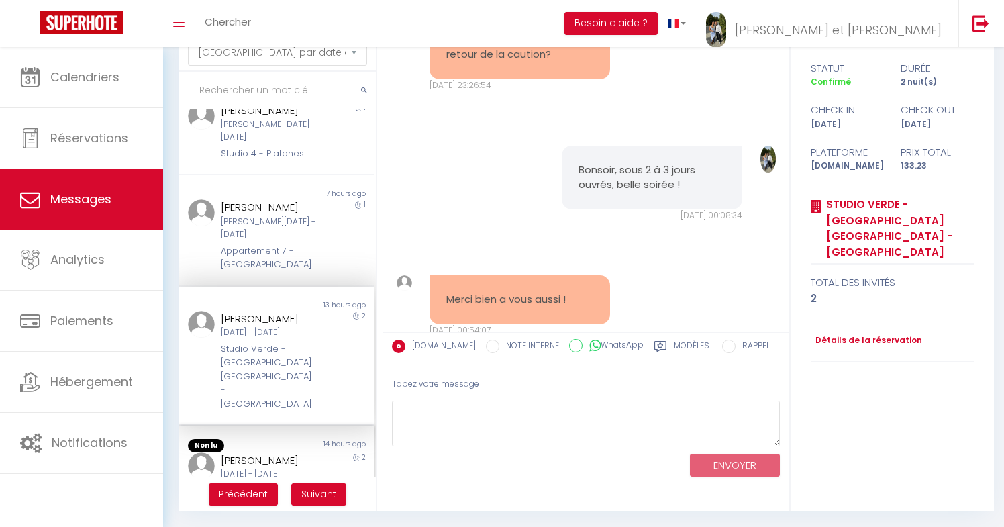
click at [264, 468] on div "[DATE] - [DATE]" at bounding box center [269, 474] width 96 height 13
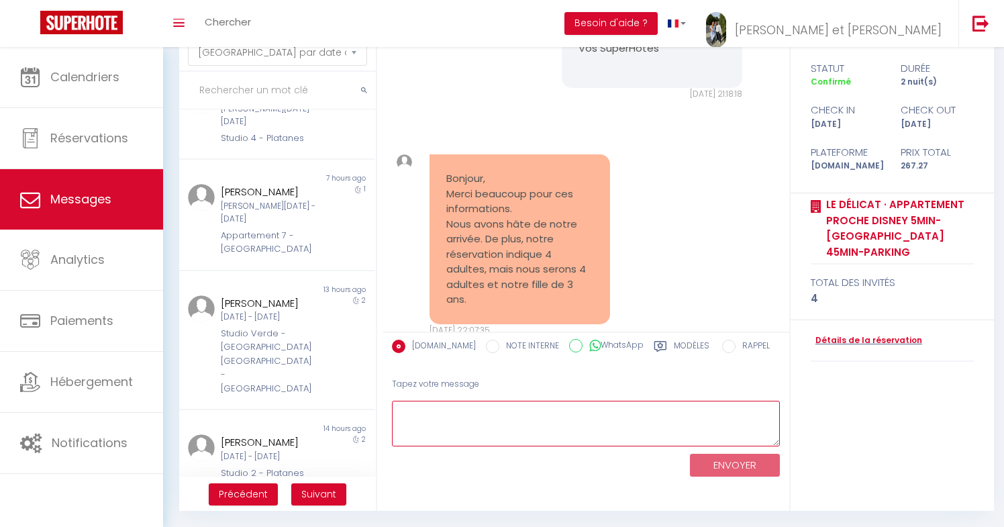
click at [487, 401] on textarea at bounding box center [586, 424] width 389 height 46
type textarea "Bonjour, pas de soucis ! A très bientôt 😉"
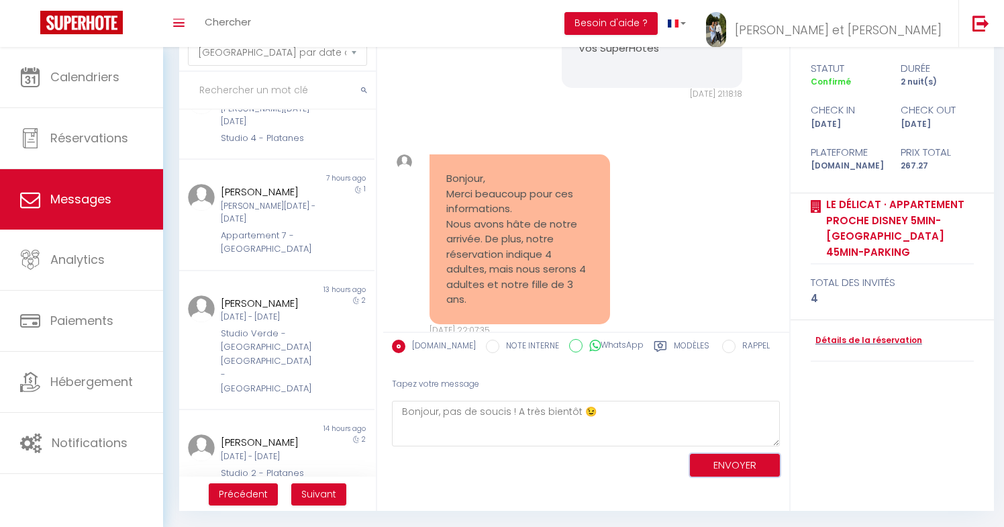
click at [717, 461] on button "ENVOYER" at bounding box center [735, 465] width 90 height 23
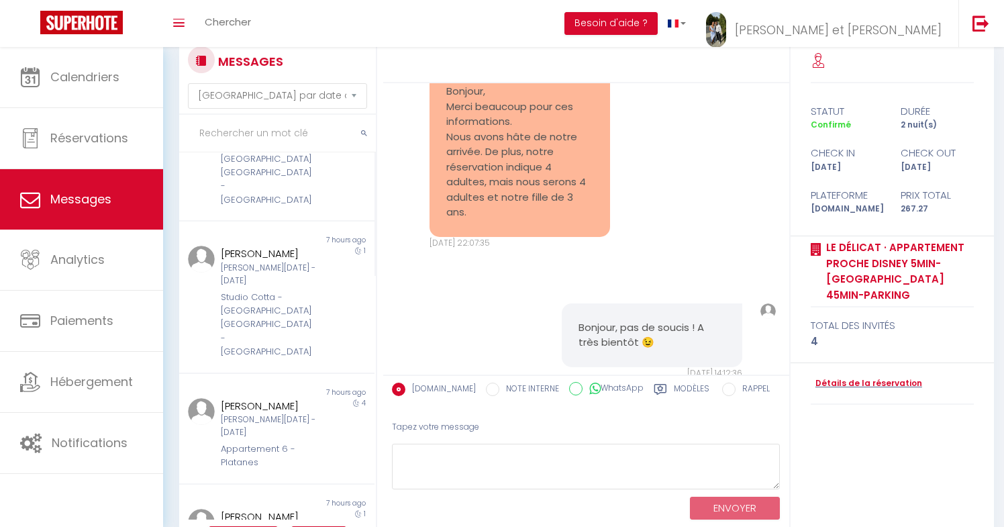
scroll to position [671, 0]
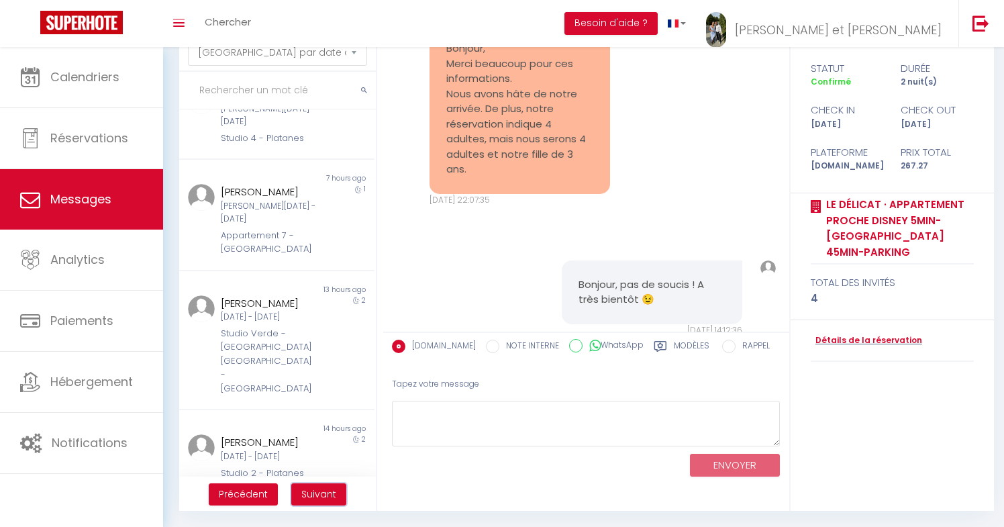
click at [329, 489] on span "Suivant" at bounding box center [318, 493] width 35 height 13
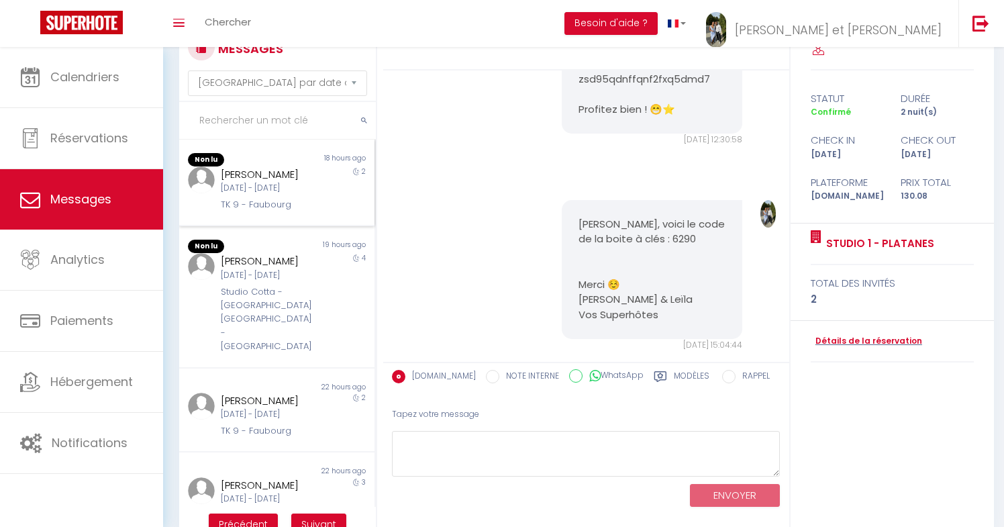
click at [270, 176] on div "[PERSON_NAME]" at bounding box center [269, 174] width 96 height 16
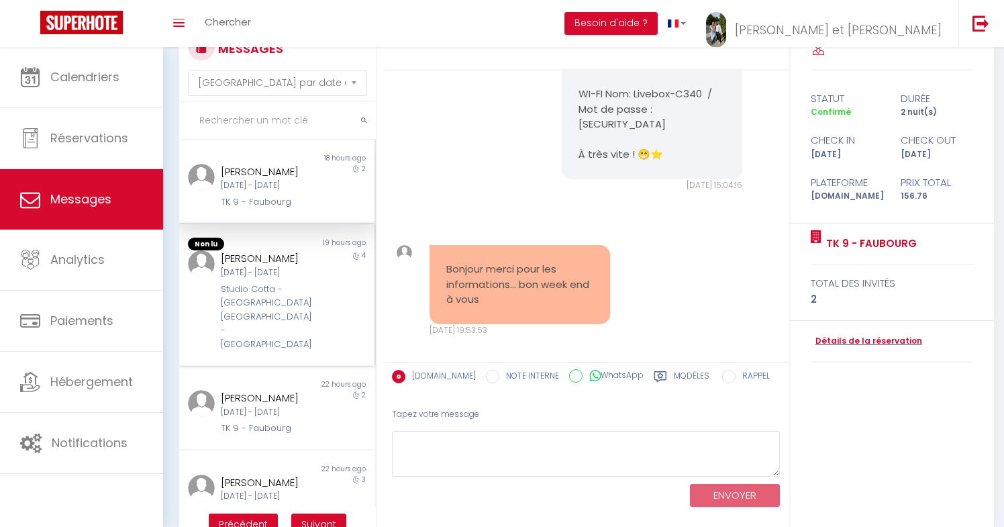
click at [305, 301] on div "Studio Cotta - [GEOGRAPHIC_DATA] [GEOGRAPHIC_DATA] - [GEOGRAPHIC_DATA]" at bounding box center [269, 317] width 96 height 68
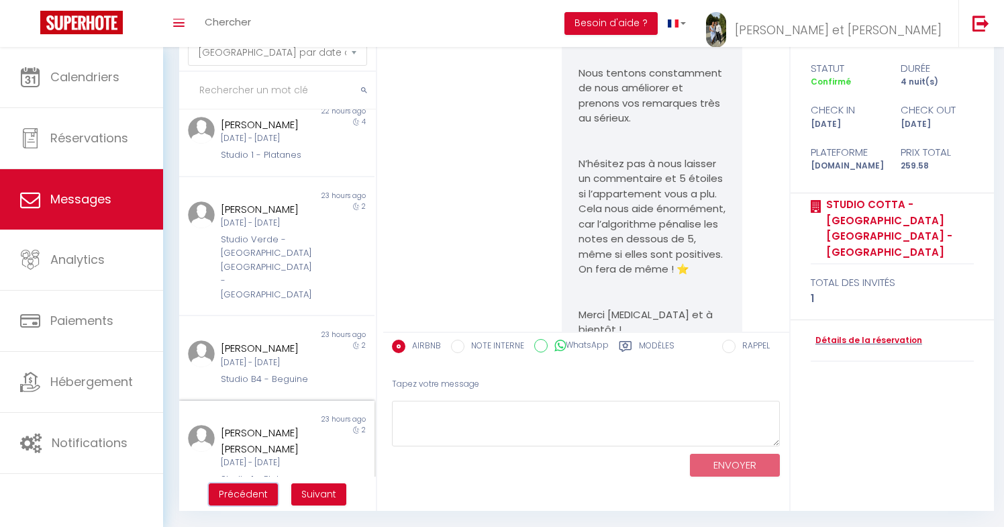
click at [255, 483] on button "Précédent" at bounding box center [243, 494] width 69 height 23
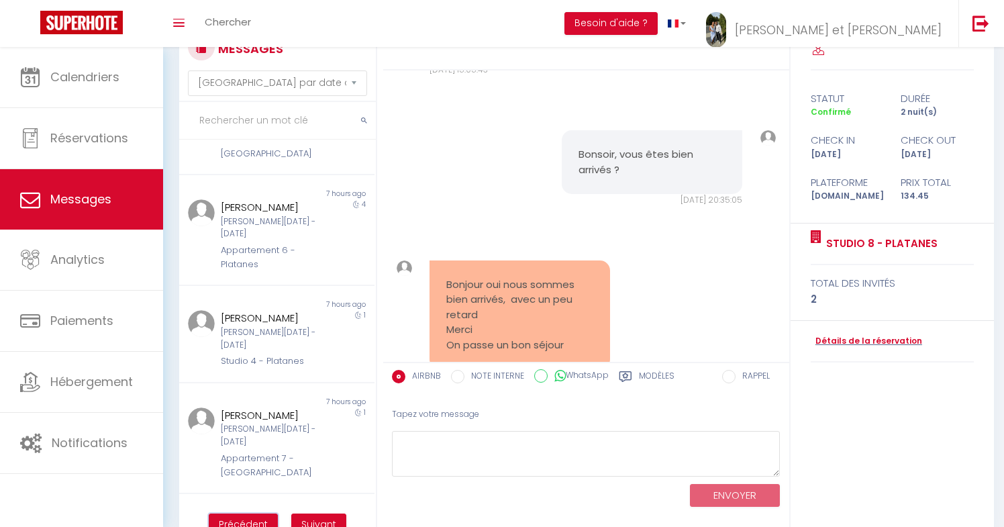
click at [248, 521] on span "Précédent" at bounding box center [243, 523] width 49 height 13
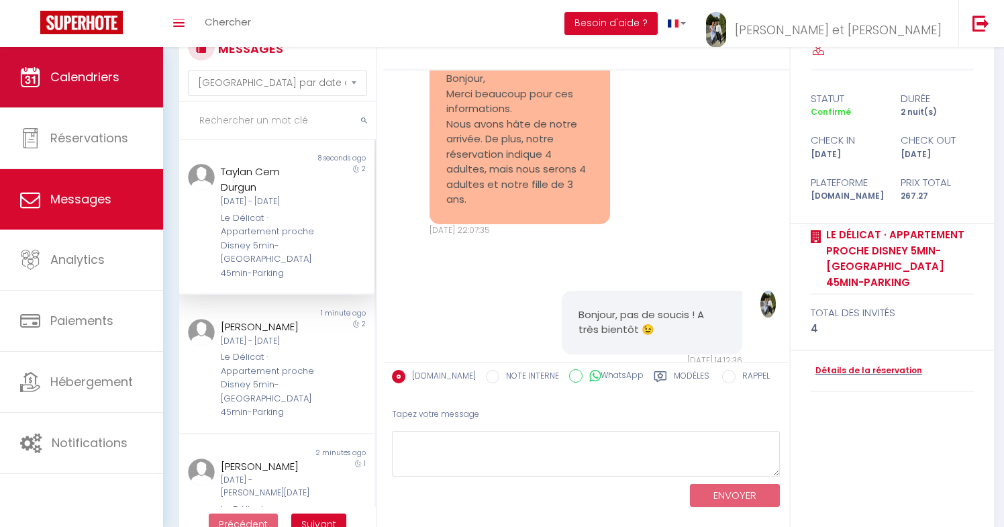
click at [60, 83] on span "Calendriers" at bounding box center [84, 76] width 69 height 17
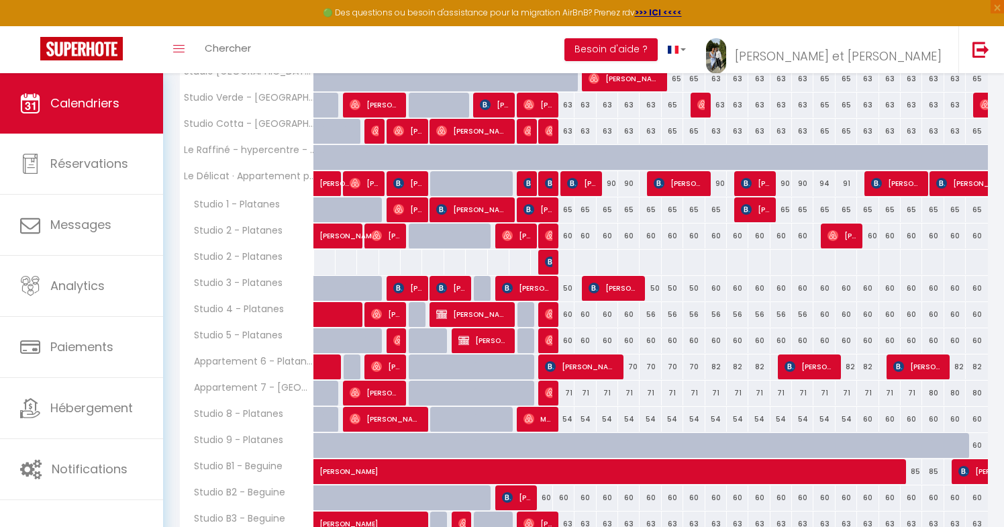
scroll to position [293, 0]
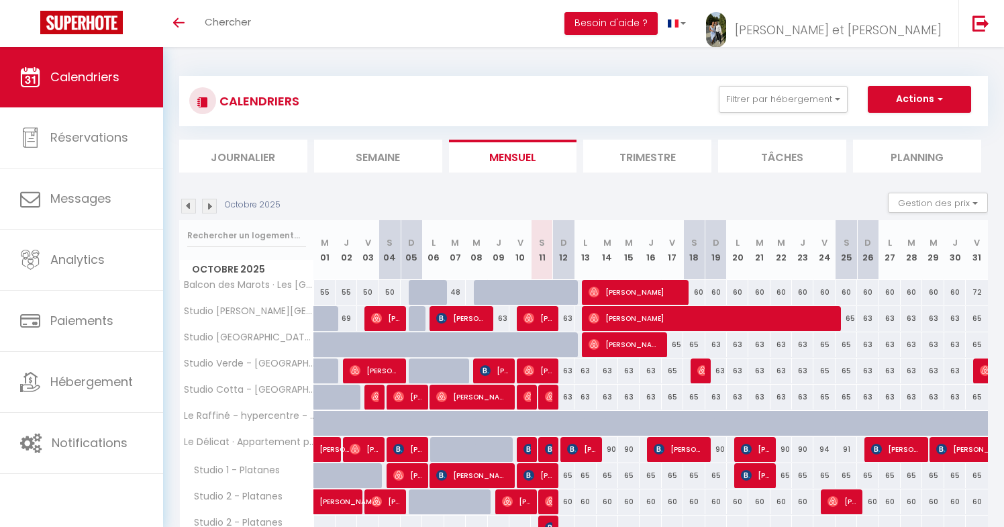
click at [210, 204] on img at bounding box center [209, 206] width 15 height 15
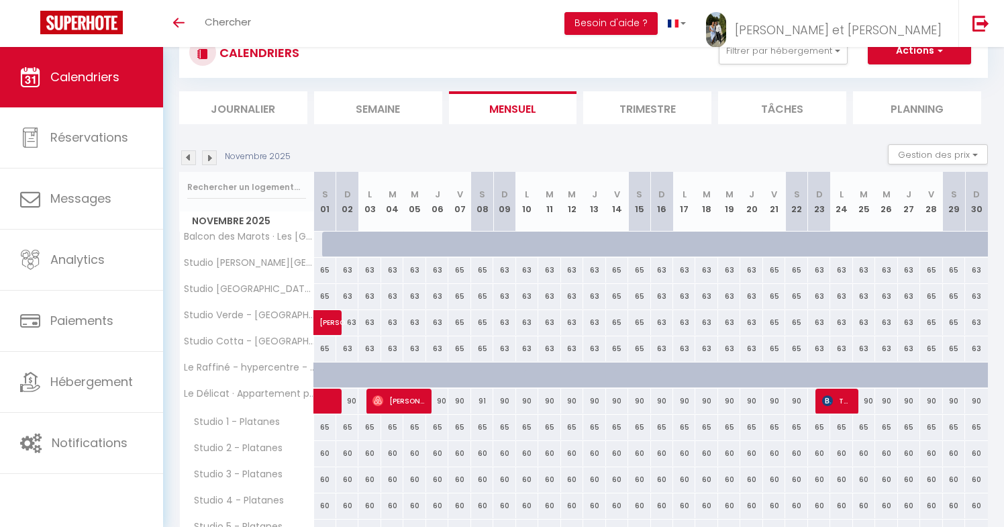
scroll to position [20, 0]
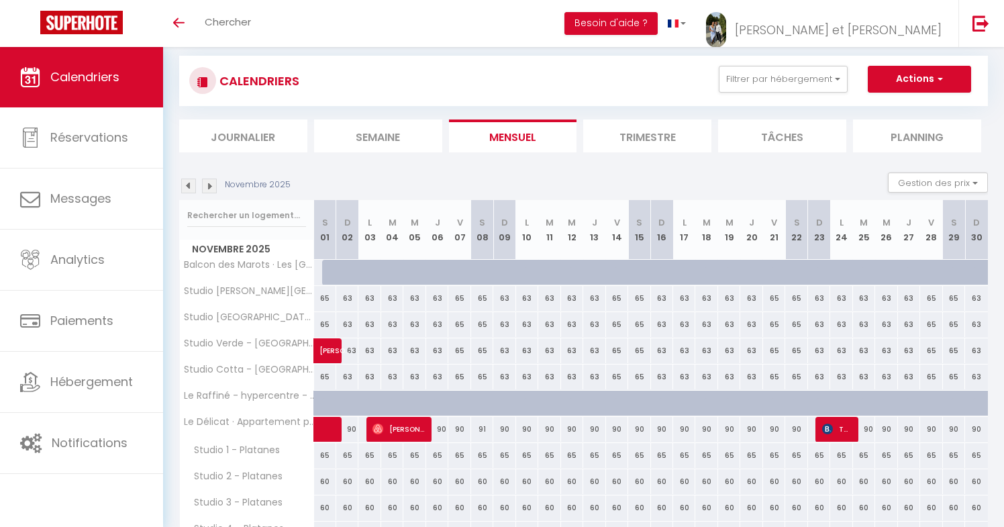
click at [189, 181] on img at bounding box center [188, 186] width 15 height 15
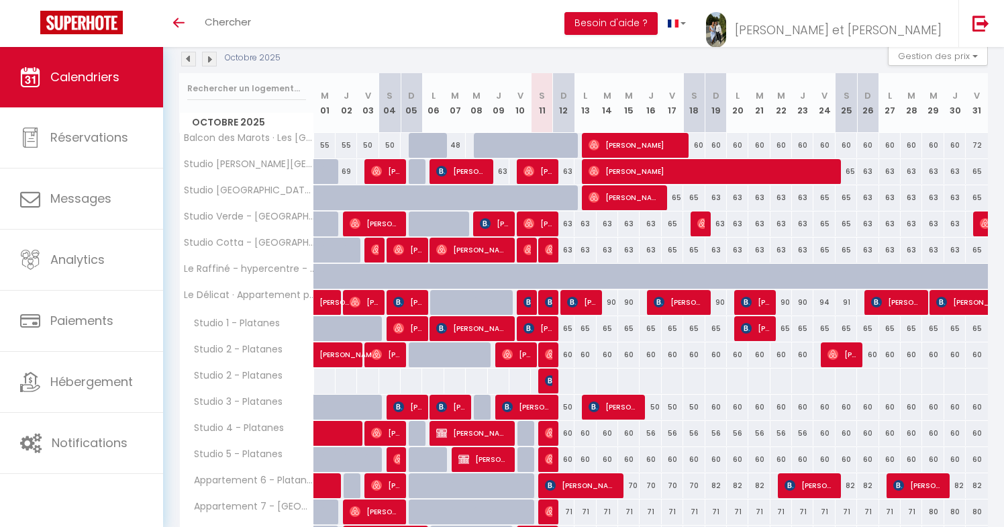
scroll to position [149, 0]
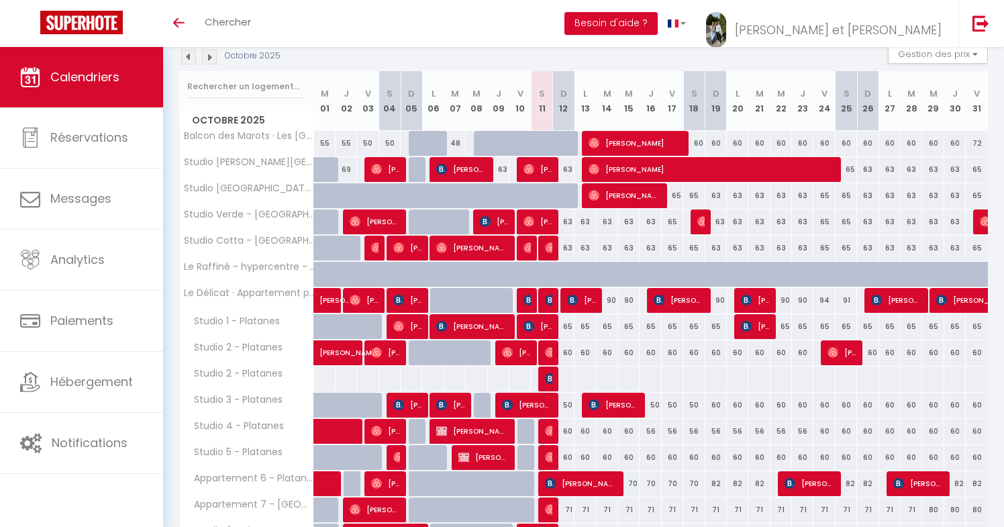
click at [562, 378] on div at bounding box center [563, 378] width 22 height 25
type input "60"
type input "Dim 12 Octobre 2025"
type input "Lun 13 Octobre 2025"
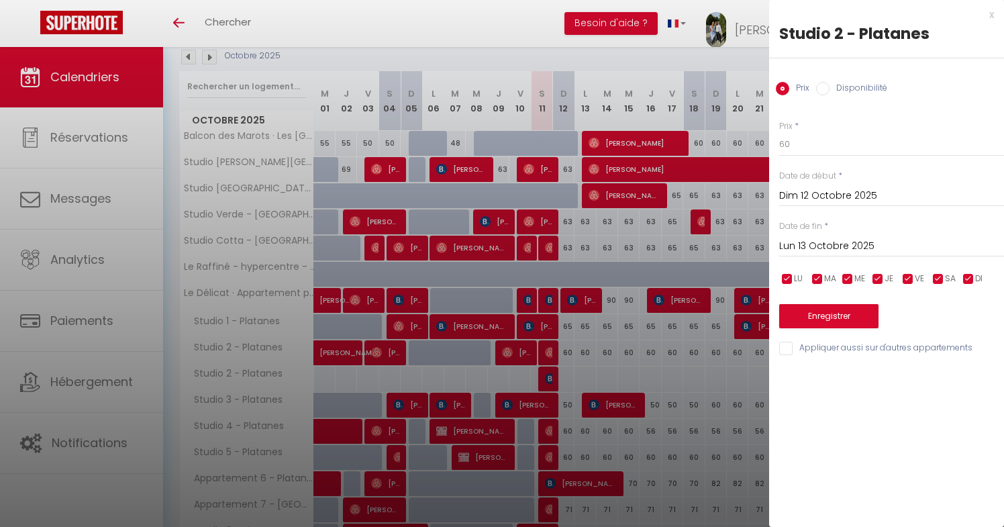
click at [620, 372] on div at bounding box center [502, 263] width 1004 height 527
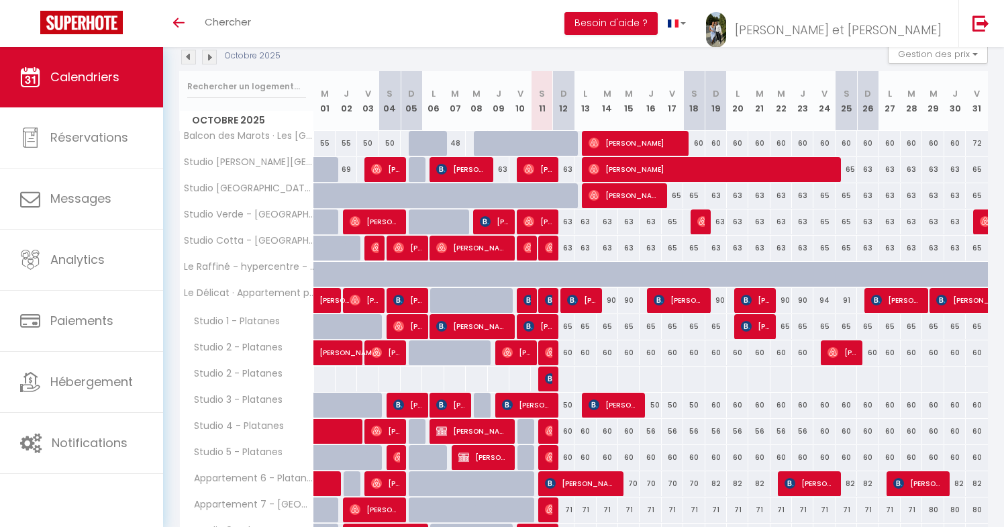
click at [676, 391] on td at bounding box center [672, 379] width 21 height 26
type input "60"
type input "Ven 17 Octobre 2025"
type input "Sam 18 Octobre 2025"
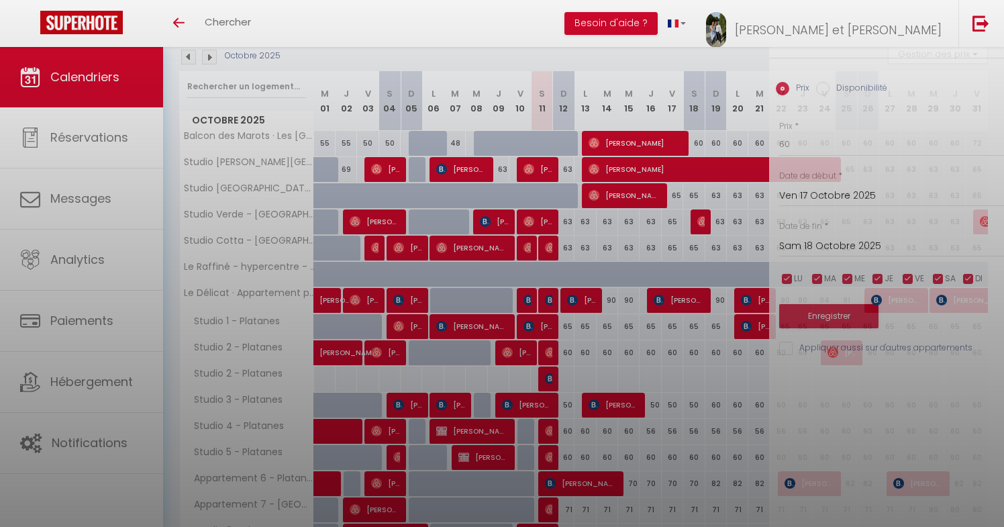
click at [675, 385] on div at bounding box center [502, 263] width 1004 height 527
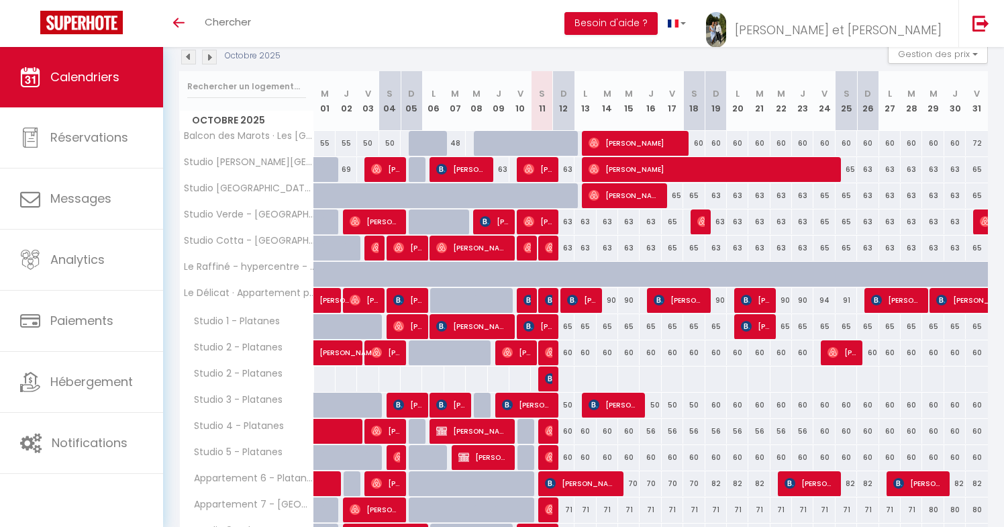
click at [740, 381] on div at bounding box center [737, 378] width 22 height 25
type input "60"
type input "Lun 20 Octobre 2025"
type input "Mar 21 Octobre 2025"
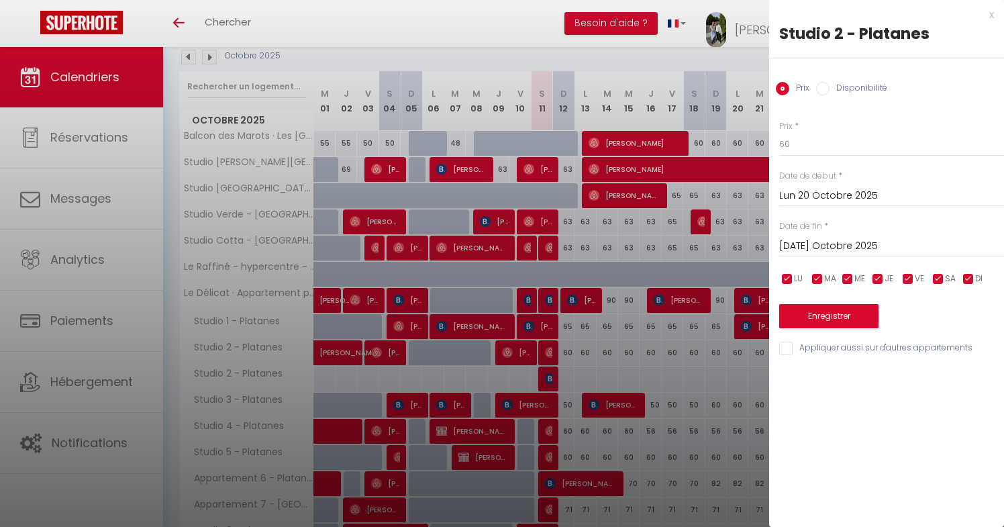
click at [576, 385] on div at bounding box center [502, 263] width 1004 height 527
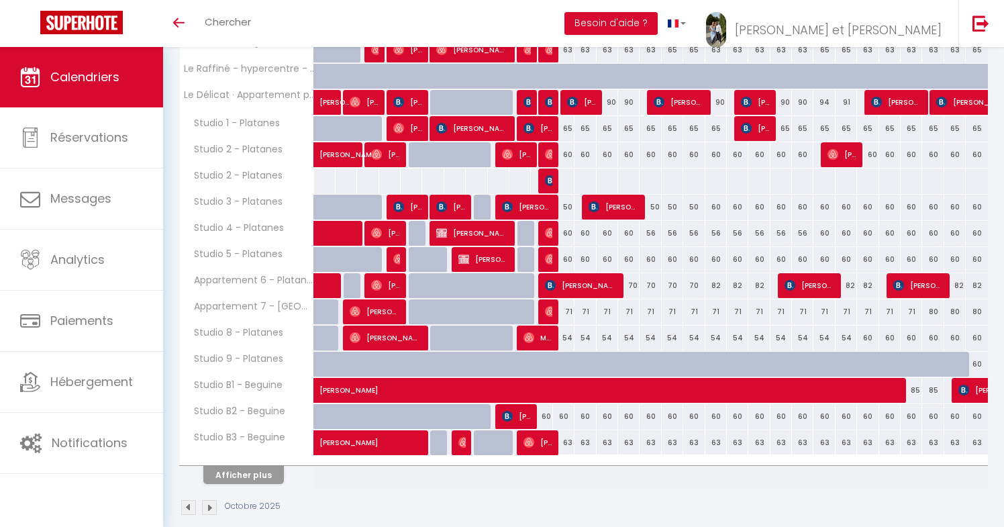
scroll to position [364, 0]
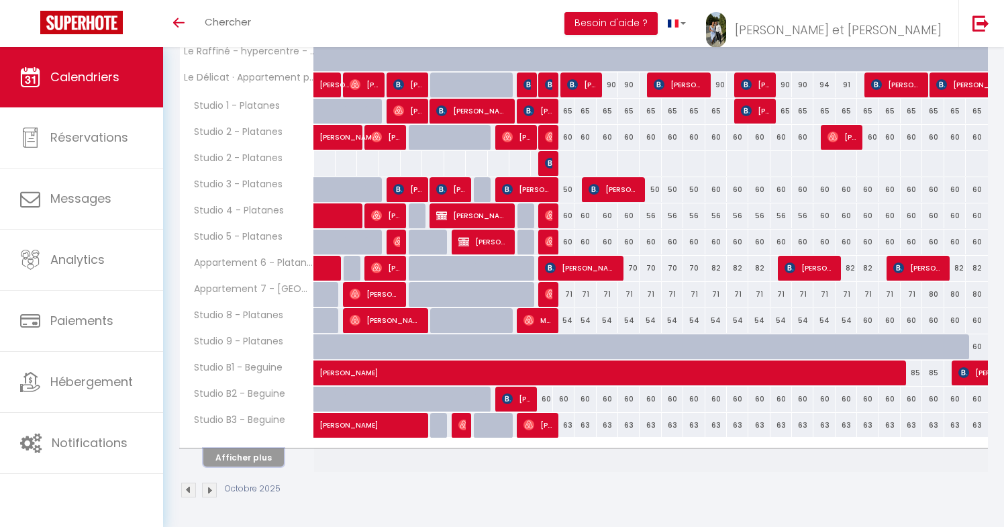
click at [264, 465] on button "Afficher plus" at bounding box center [243, 457] width 81 height 18
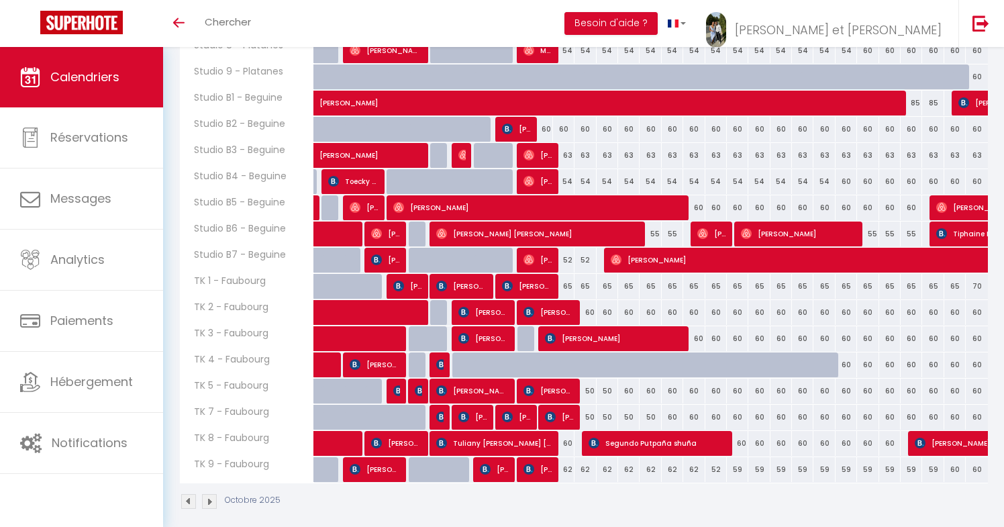
scroll to position [627, 0]
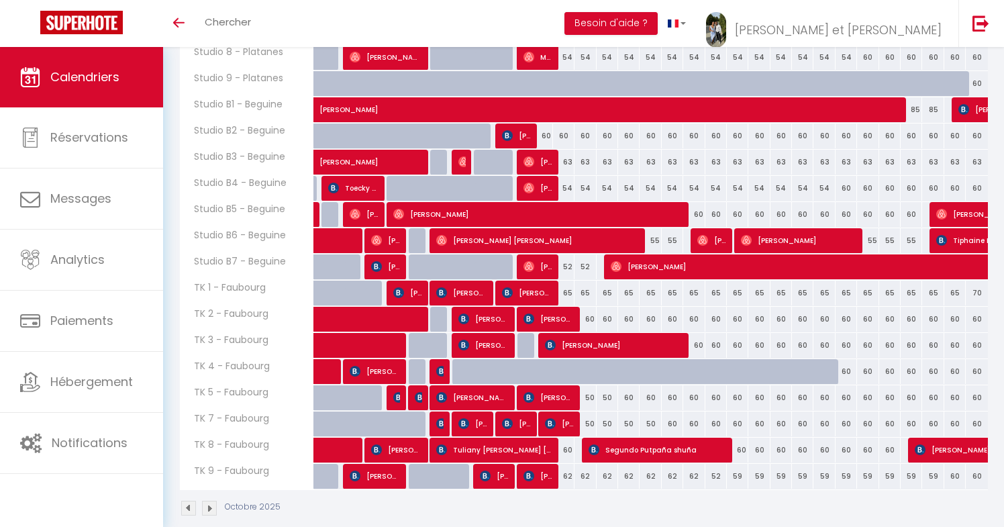
click at [631, 373] on div at bounding box center [636, 379] width 21 height 26
type input "60"
type input "Mer 15 Octobre 2025"
type input "Jeu 16 Octobre 2025"
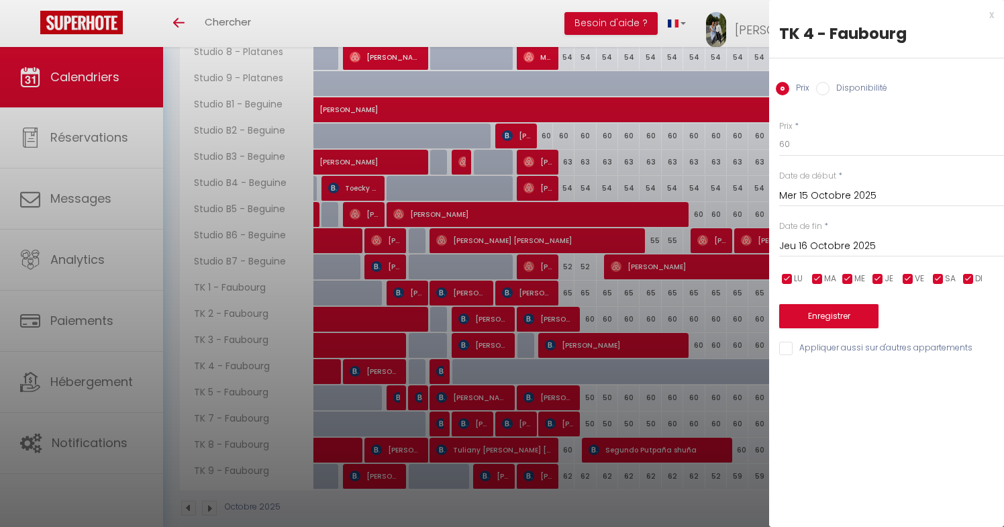
click at [632, 372] on div at bounding box center [502, 263] width 1004 height 527
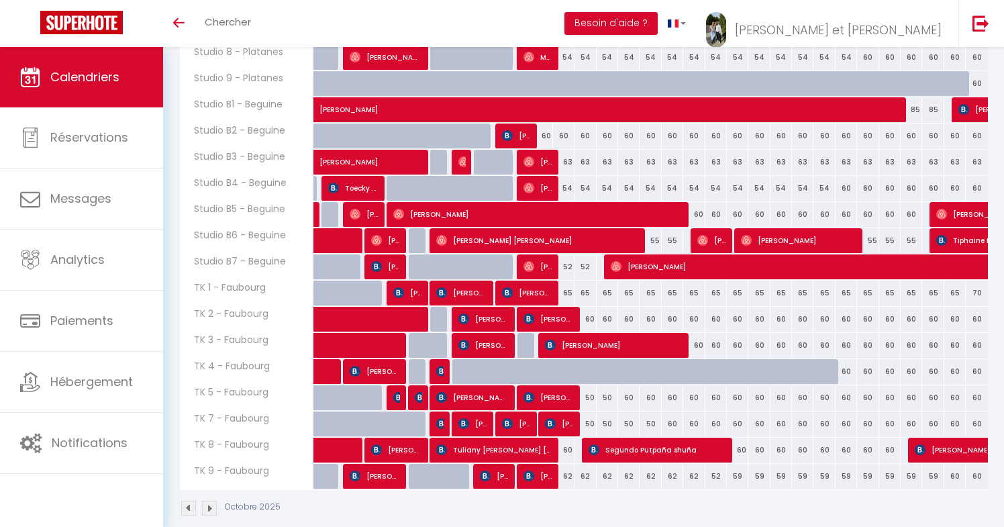
click at [612, 372] on div at bounding box center [614, 379] width 21 height 26
type input "60"
type input "Mar 14 Octobre 2025"
type input "Mer 15 Octobre 2025"
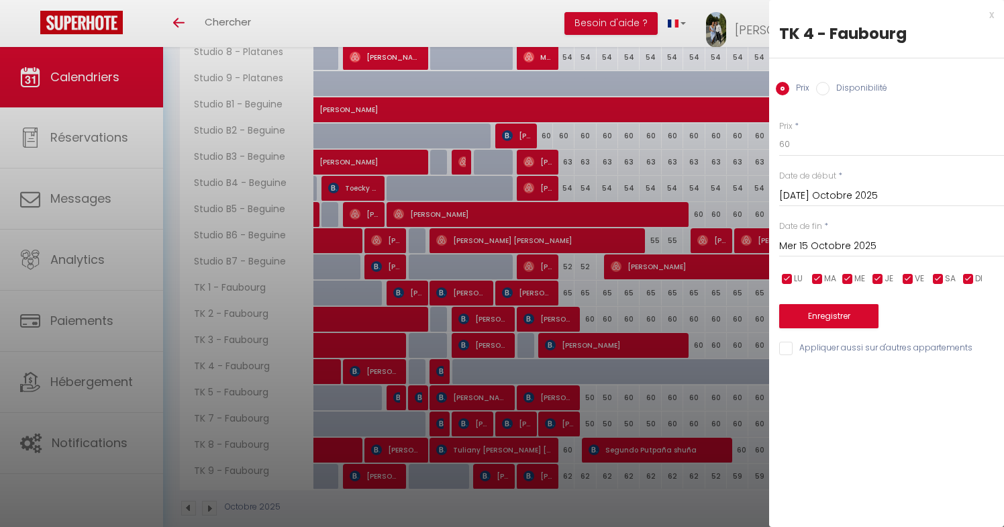
click at [636, 385] on div at bounding box center [502, 263] width 1004 height 527
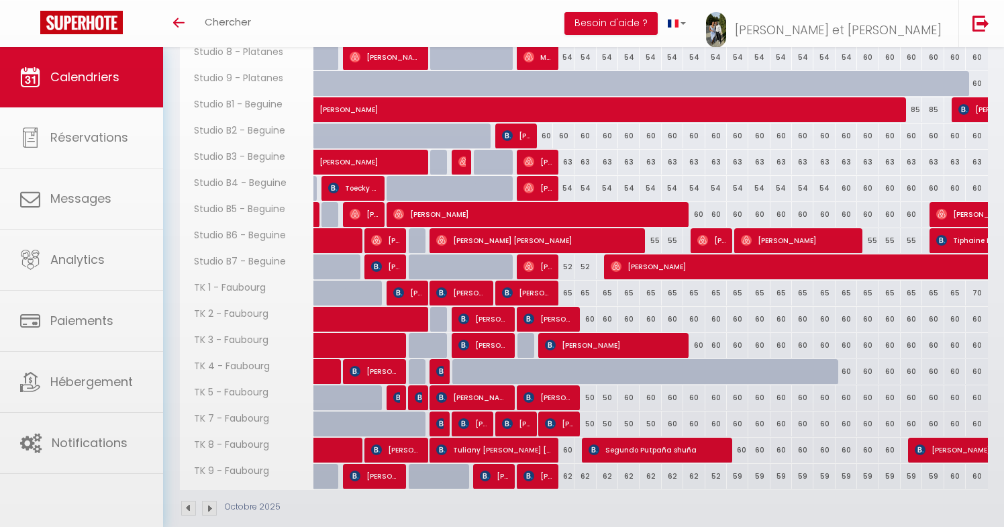
click at [650, 376] on div at bounding box center [658, 379] width 21 height 26
type input "60"
type input "Jeu 16 Octobre 2025"
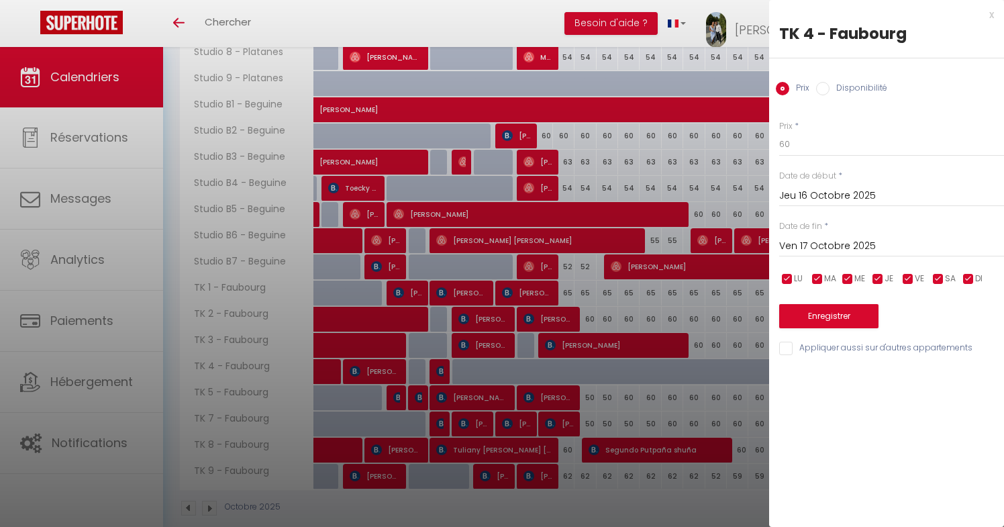
click at [824, 245] on input "Ven 17 Octobre 2025" at bounding box center [891, 246] width 225 height 17
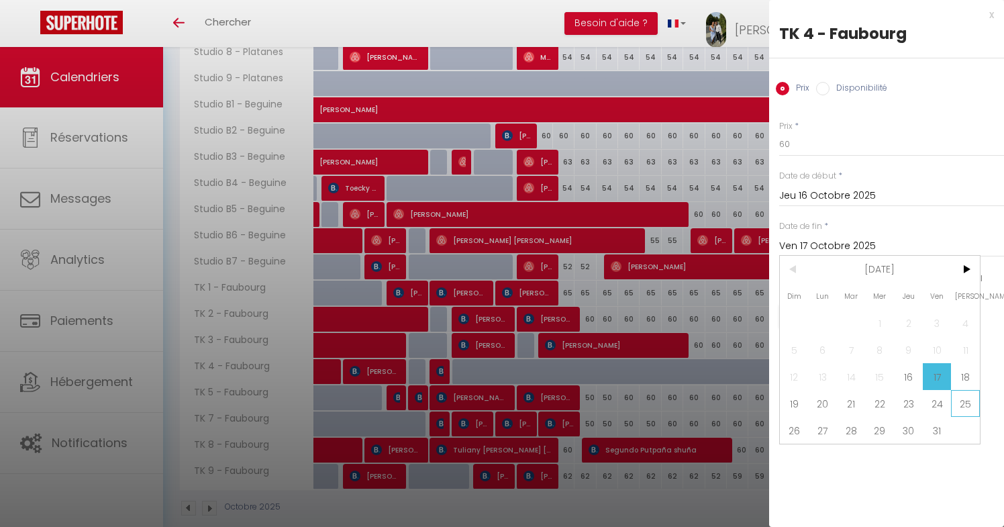
click at [960, 398] on span "25" at bounding box center [965, 403] width 29 height 27
type input "Sam 25 Octobre 2025"
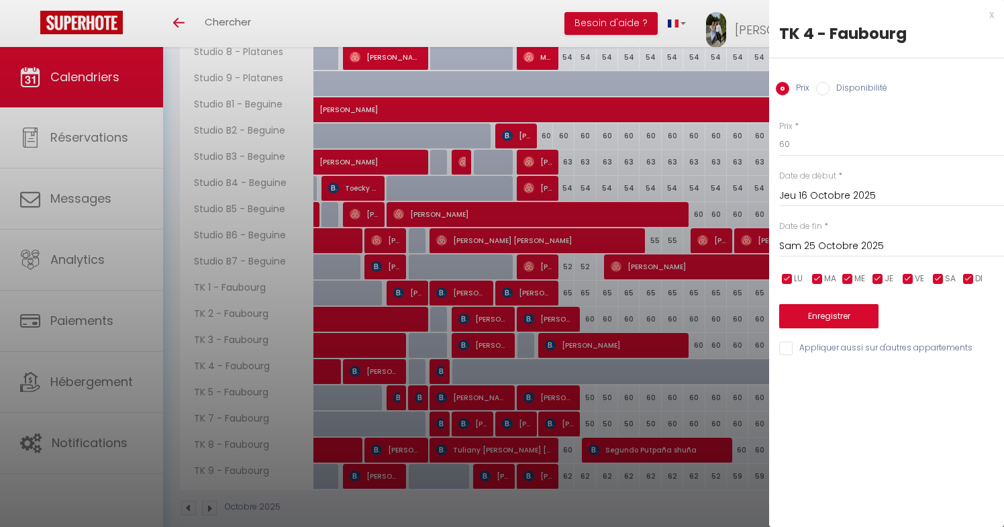
click at [866, 80] on div "Prix Disponibilité" at bounding box center [886, 80] width 235 height 45
click at [865, 82] on label "Disponibilité" at bounding box center [858, 89] width 58 height 15
click at [829, 82] on input "Disponibilité" at bounding box center [822, 88] width 13 height 13
radio input "true"
radio input "false"
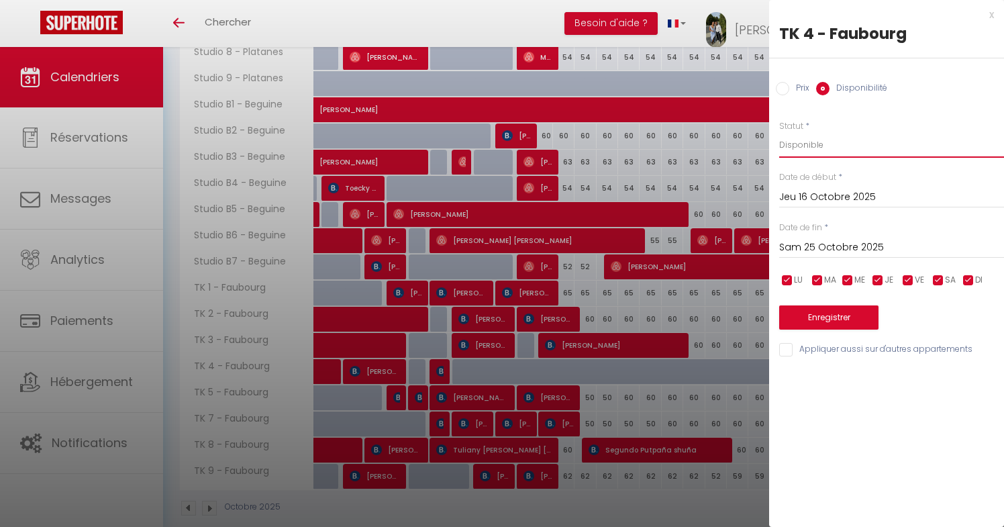
click at [819, 137] on select "Disponible Indisponible" at bounding box center [891, 145] width 225 height 26
click at [779, 132] on select "Disponible Indisponible" at bounding box center [891, 145] width 225 height 26
click at [819, 146] on select "Disponible Indisponible" at bounding box center [891, 145] width 225 height 26
select select "1"
click at [779, 132] on select "Disponible Indisponible" at bounding box center [891, 145] width 225 height 26
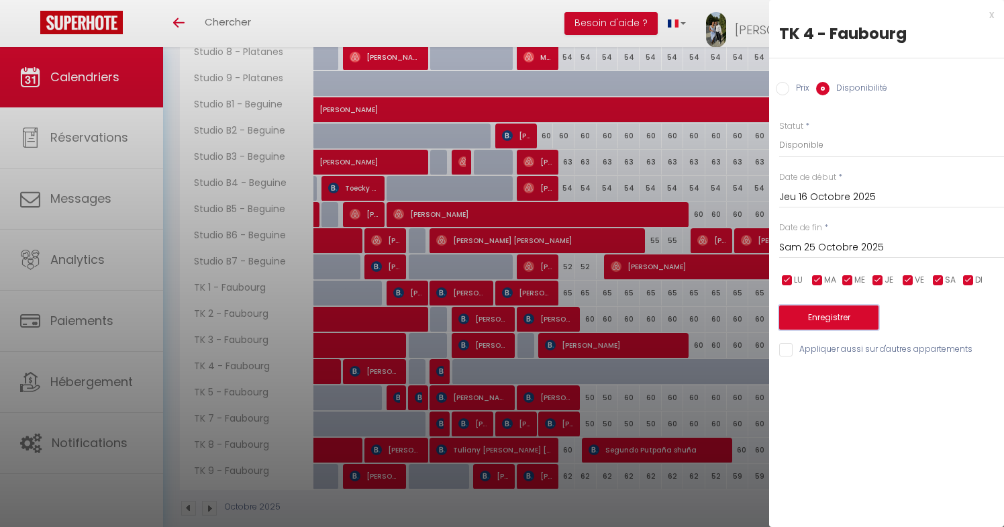
click at [816, 311] on button "Enregistrer" at bounding box center [828, 317] width 99 height 24
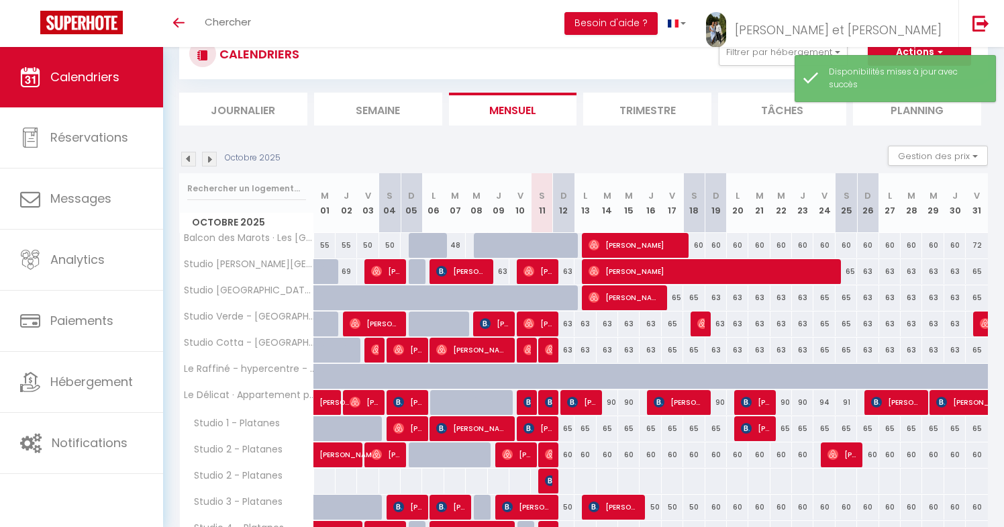
scroll to position [364, 0]
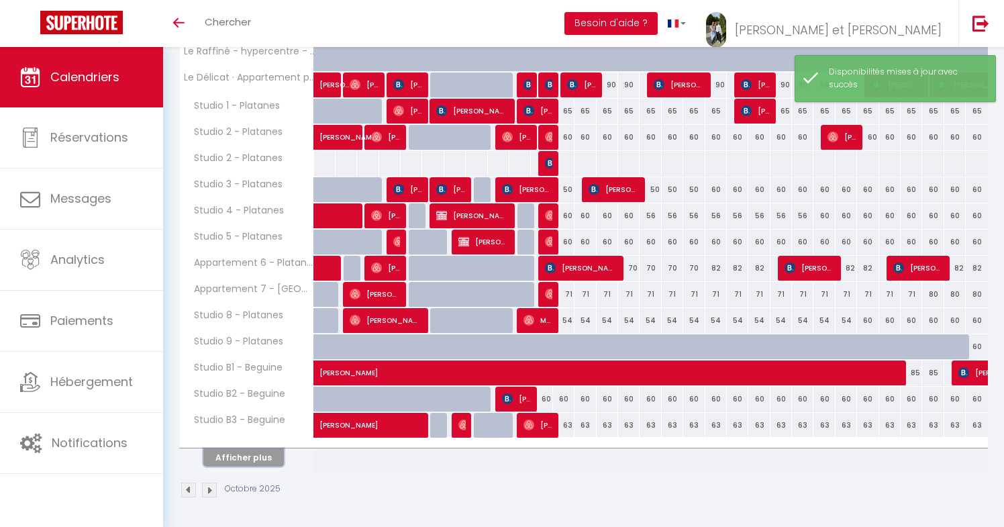
click at [278, 454] on button "Afficher plus" at bounding box center [243, 457] width 81 height 18
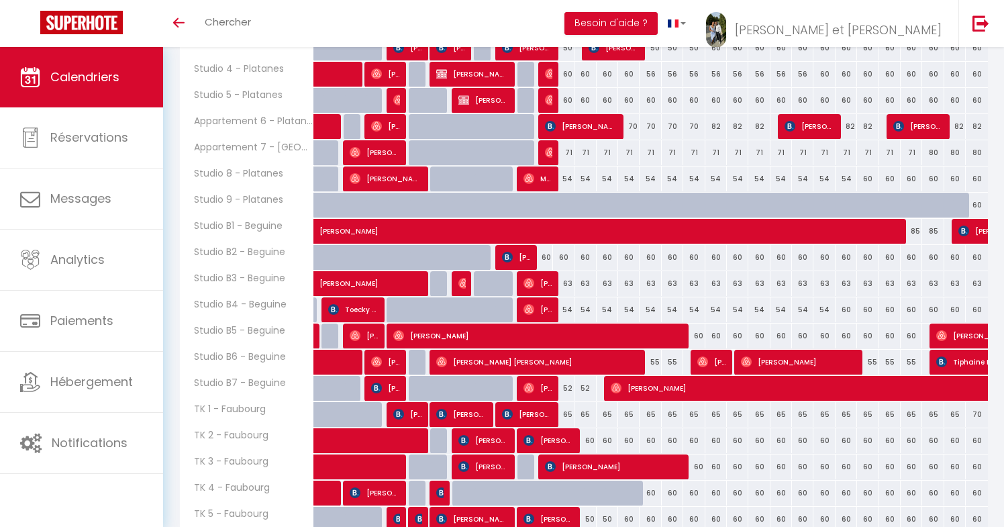
scroll to position [548, 0]
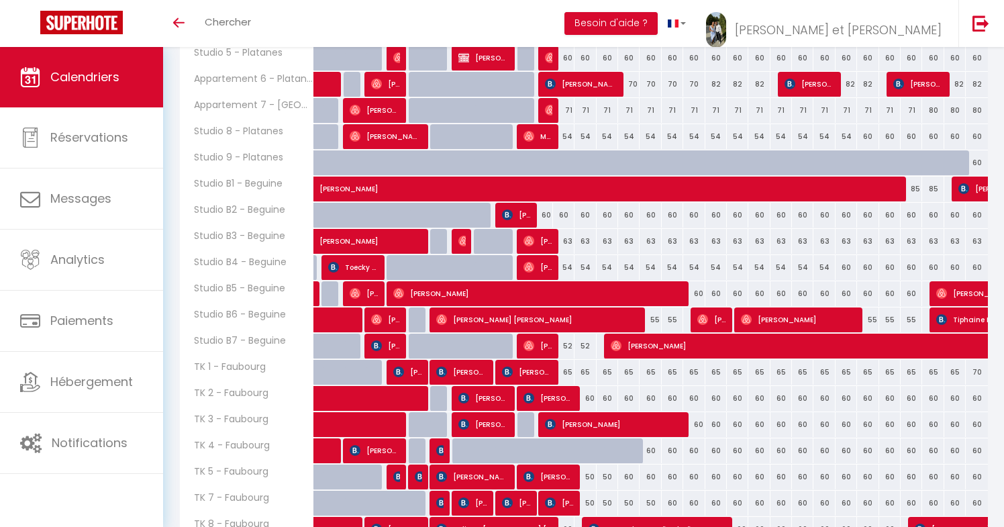
click at [635, 448] on div at bounding box center [636, 459] width 21 height 26
select select "1"
type input "Mer 15 Octobre 2025"
type input "Jeu 16 Octobre 2025"
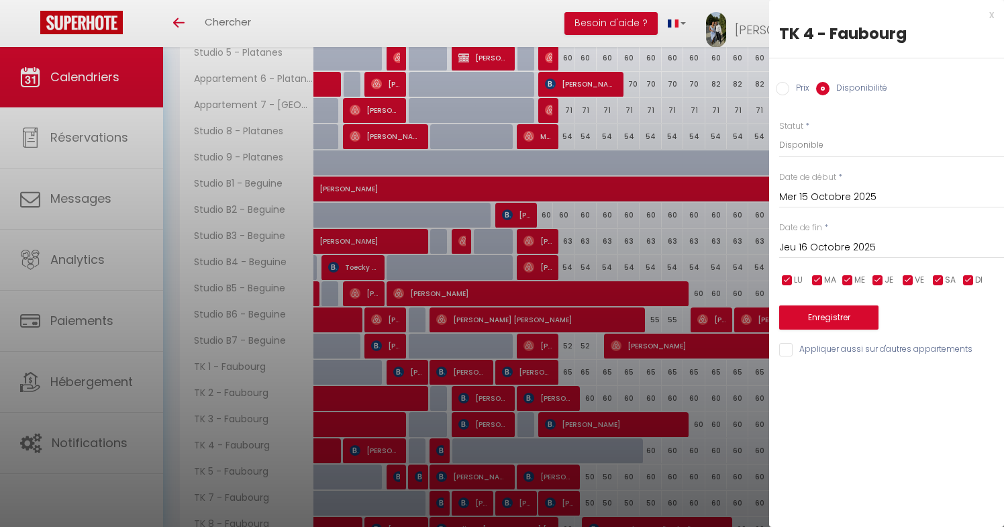
click at [618, 471] on div at bounding box center [502, 263] width 1004 height 527
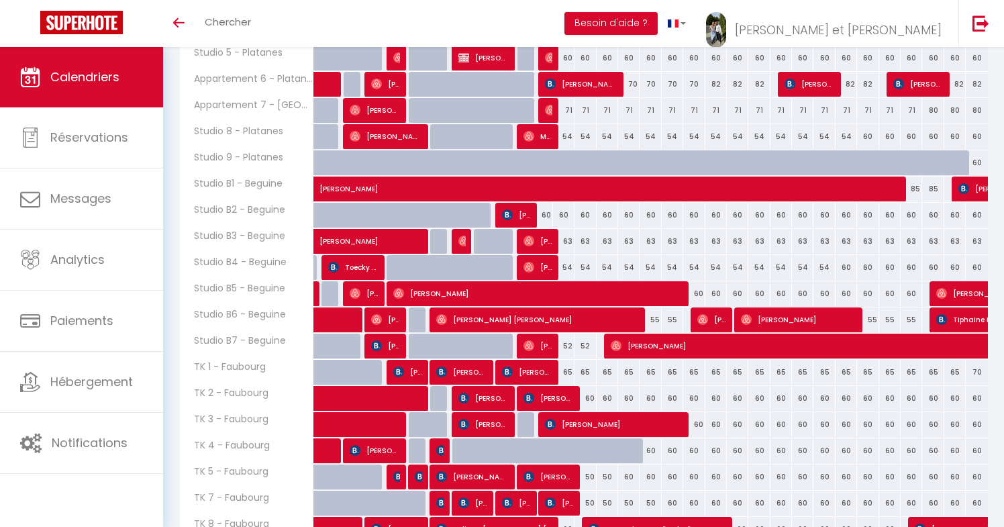
click at [609, 452] on div at bounding box center [614, 459] width 21 height 26
select select "1"
type input "Mar 14 Octobre 2025"
type input "Mer 15 Octobre 2025"
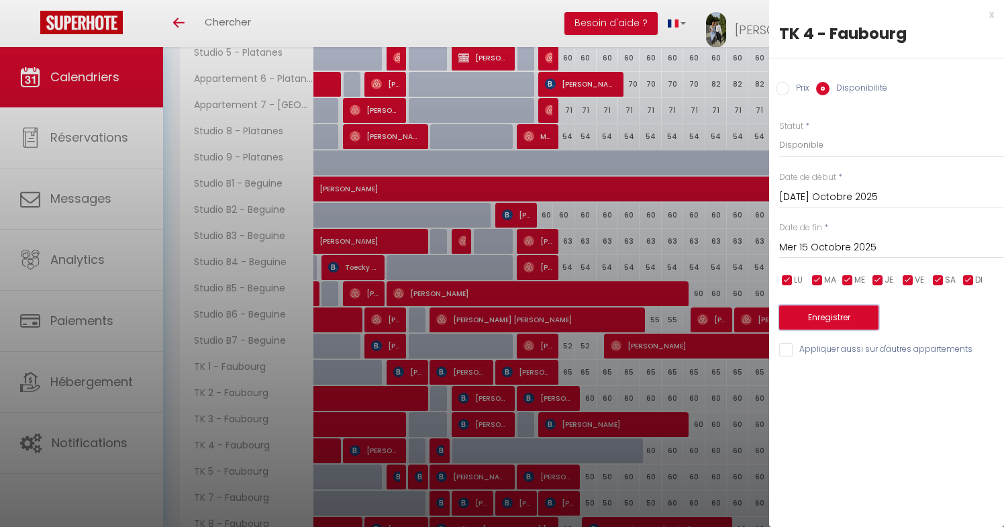
click at [823, 316] on button "Enregistrer" at bounding box center [828, 317] width 99 height 24
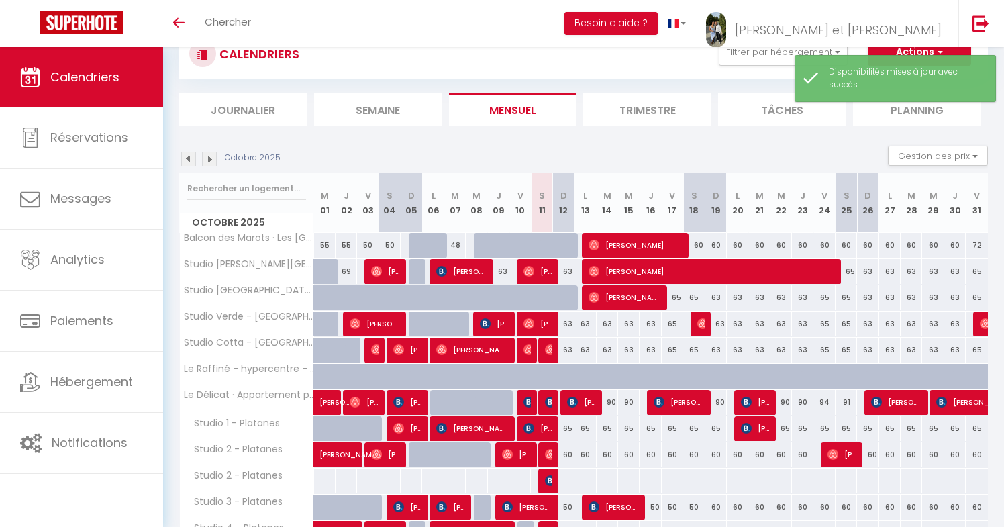
scroll to position [364, 0]
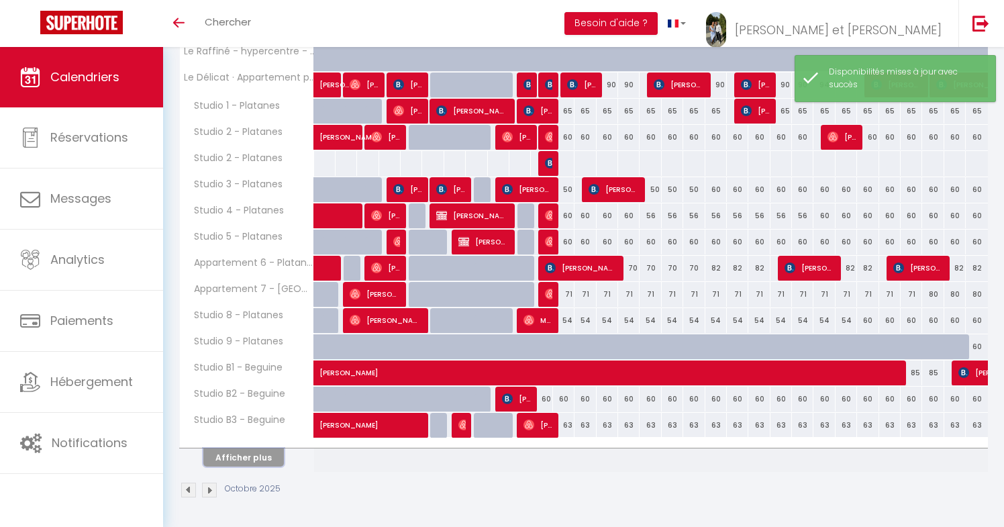
click at [258, 456] on button "Afficher plus" at bounding box center [243, 457] width 81 height 18
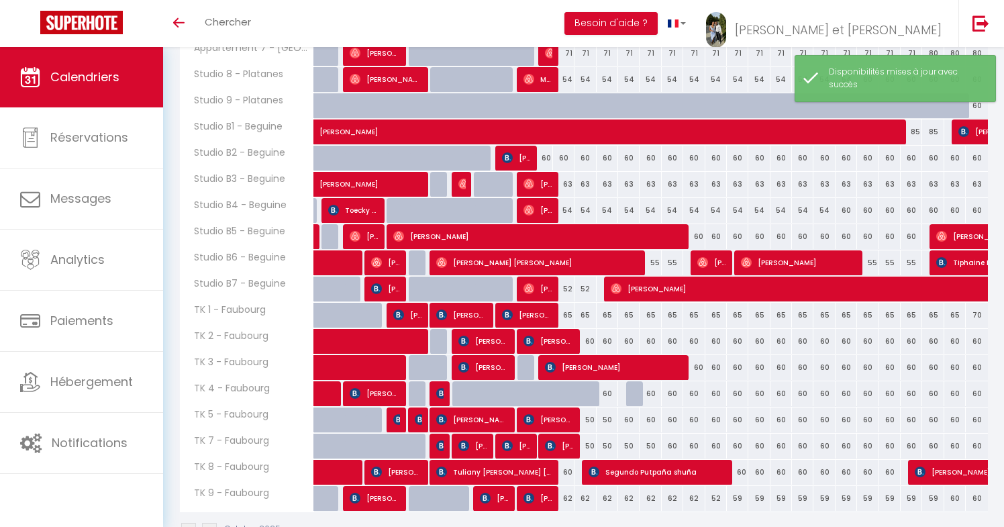
scroll to position [646, 0]
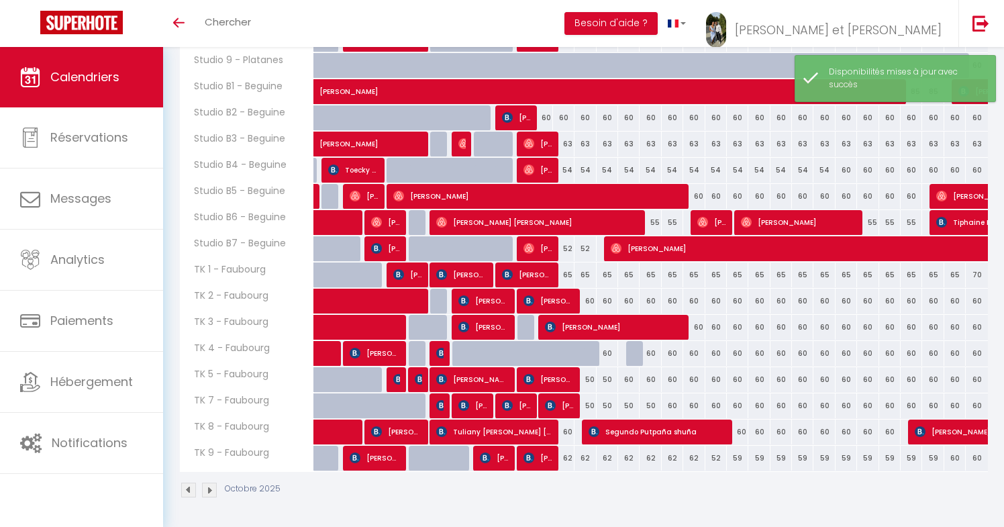
click at [635, 354] on div at bounding box center [636, 354] width 21 height 26
select select "1"
type input "Mer 15 Octobre 2025"
type input "Jeu 16 Octobre 2025"
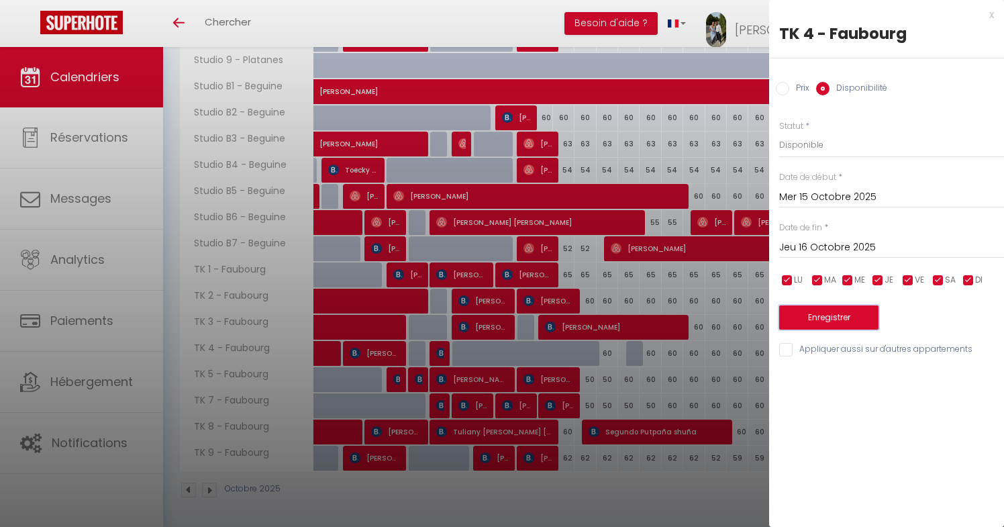
click at [830, 319] on button "Enregistrer" at bounding box center [828, 317] width 99 height 24
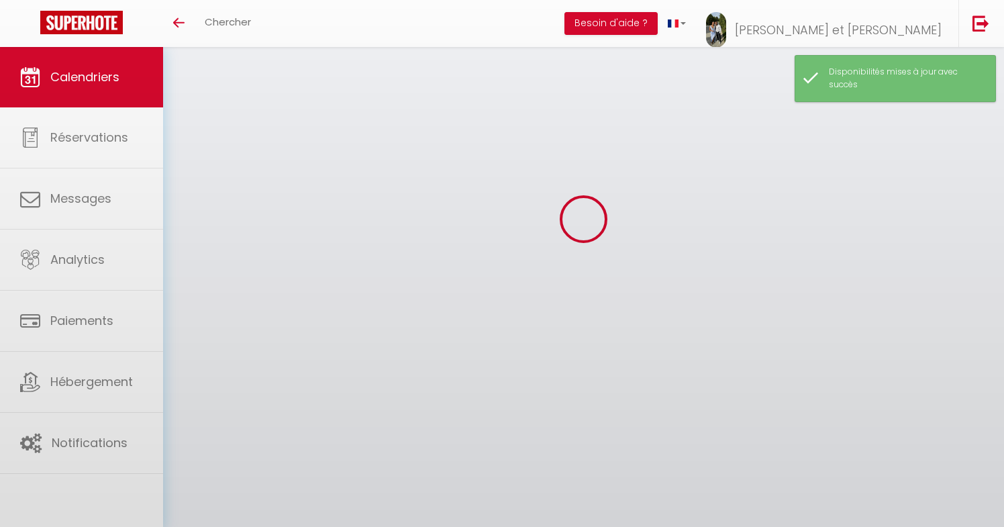
scroll to position [364, 0]
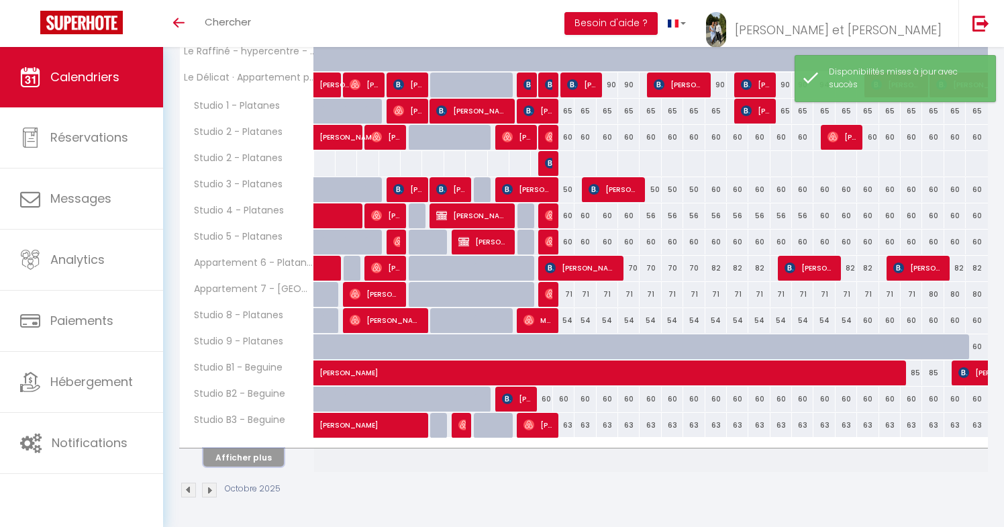
click at [262, 454] on button "Afficher plus" at bounding box center [243, 457] width 81 height 18
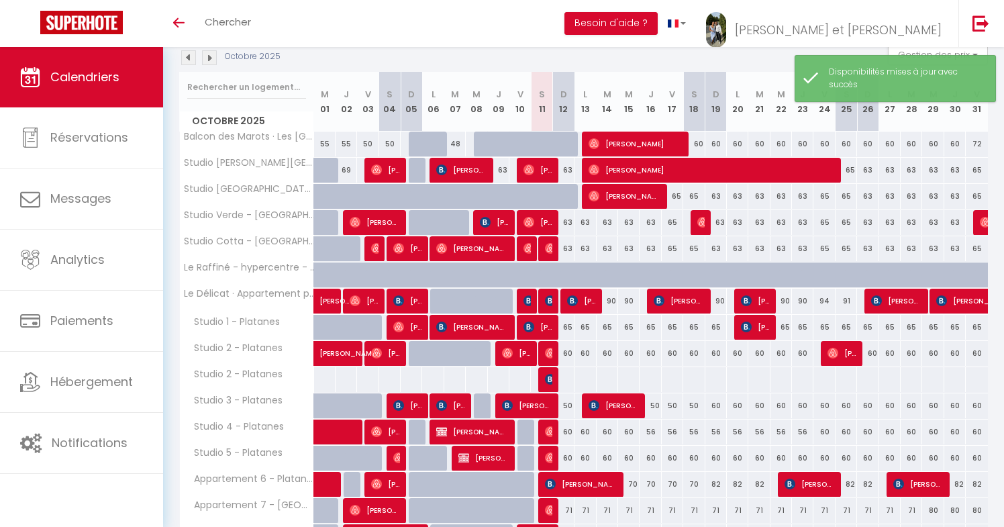
scroll to position [0, 0]
